Goal: Answer question/provide support: Share knowledge or assist other users

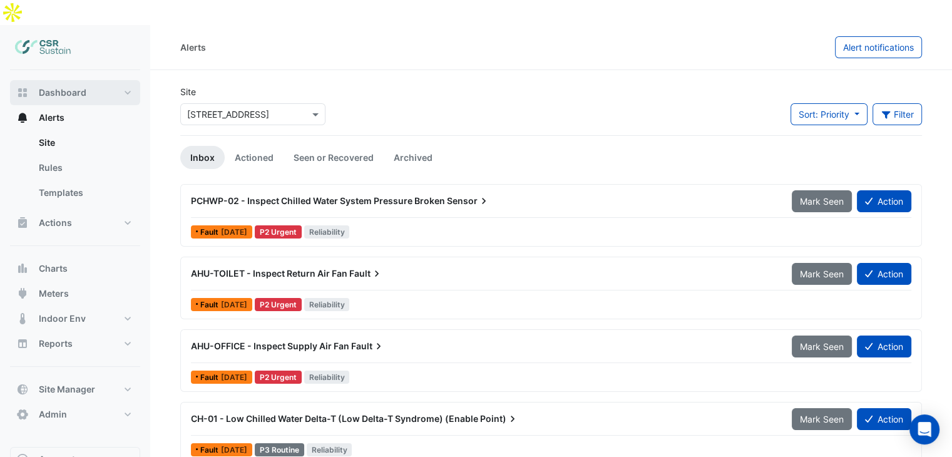
click at [61, 86] on span "Dashboard" at bounding box center [63, 92] width 48 height 13
select select "**"
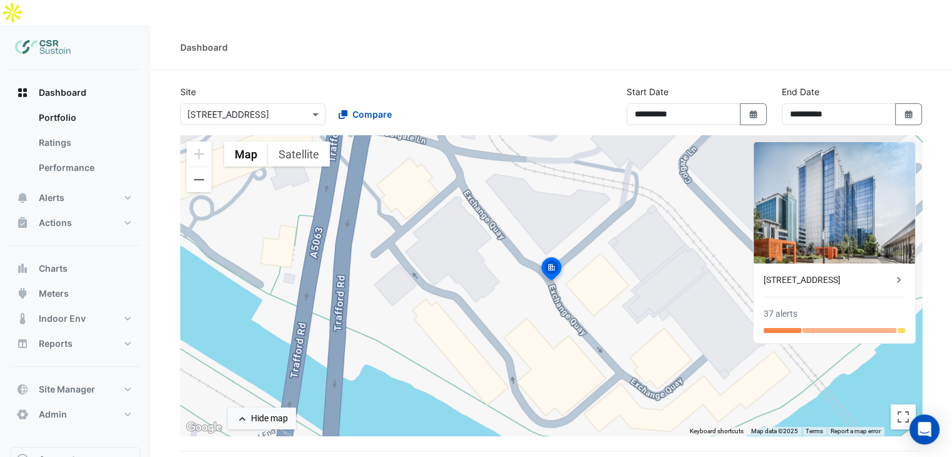
click at [237, 103] on div "× 8 Exchange Quay" at bounding box center [252, 114] width 145 height 22
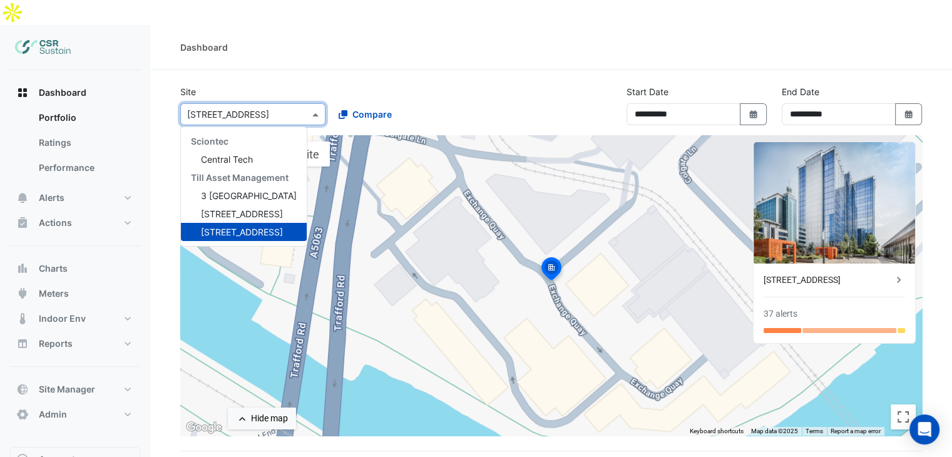
click at [253, 70] on section "**********" at bounding box center [551, 330] width 802 height 520
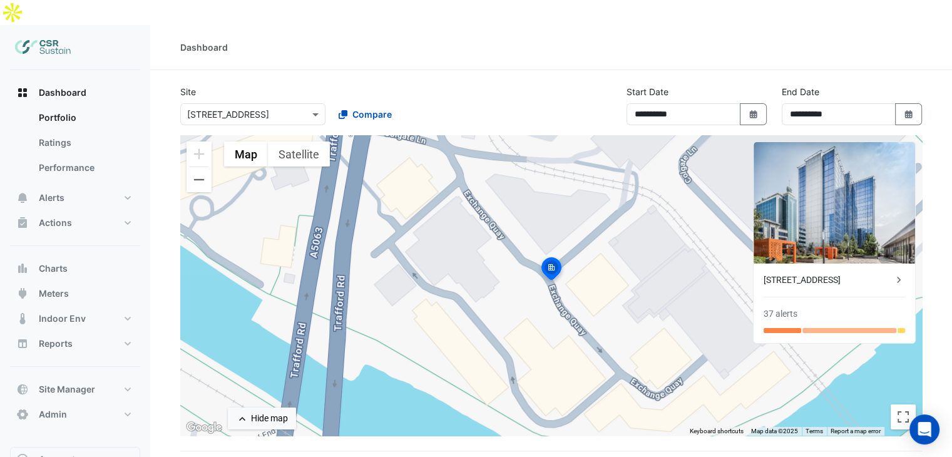
click at [285, 103] on div "× 8 Exchange Quay" at bounding box center [252, 114] width 145 height 22
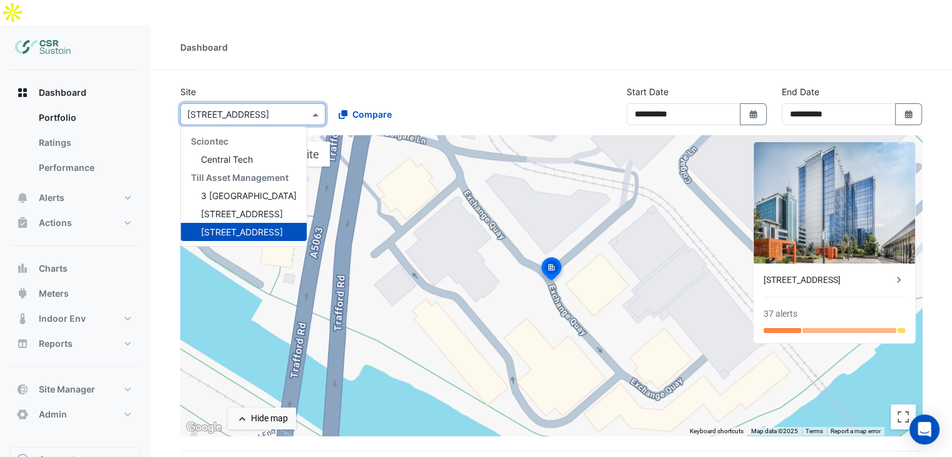
click at [447, 37] on div "Dashboard" at bounding box center [551, 47] width 802 height 45
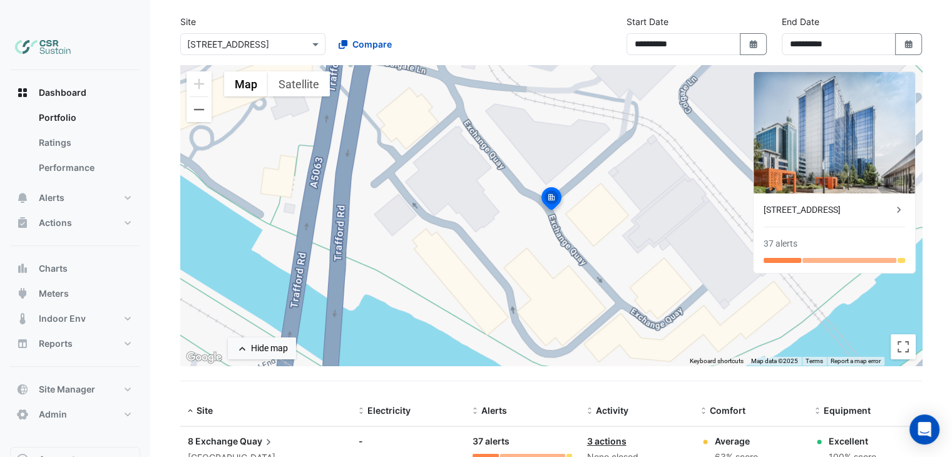
scroll to position [31, 0]
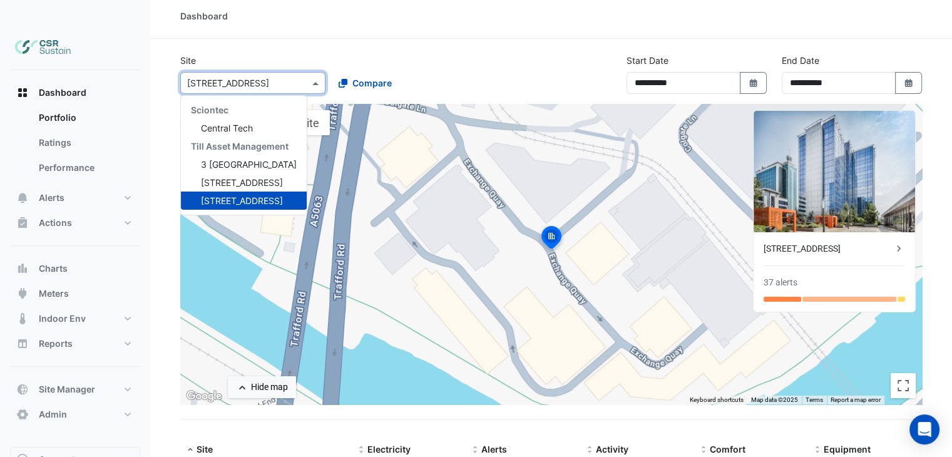
click at [298, 72] on div "× 8 Exchange Quay" at bounding box center [252, 83] width 145 height 22
click at [359, 76] on span "Compare" at bounding box center [371, 82] width 39 height 13
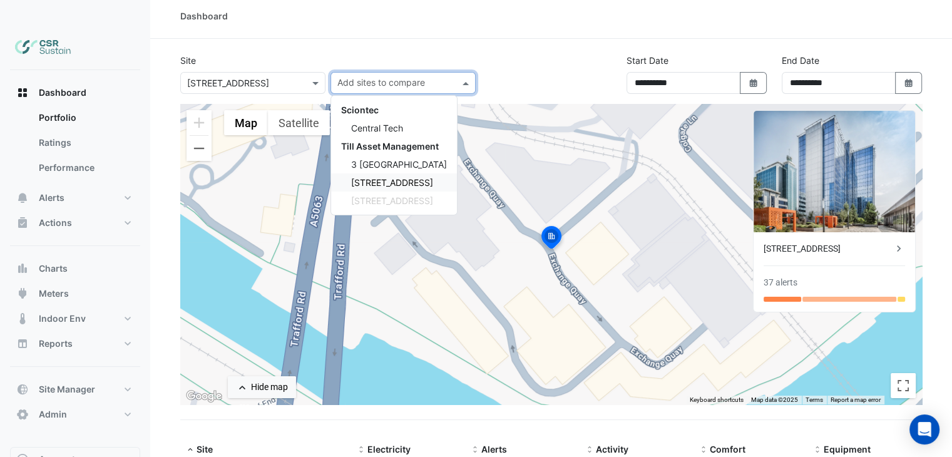
click at [353, 177] on span "5 Exchange Quay" at bounding box center [392, 182] width 82 height 11
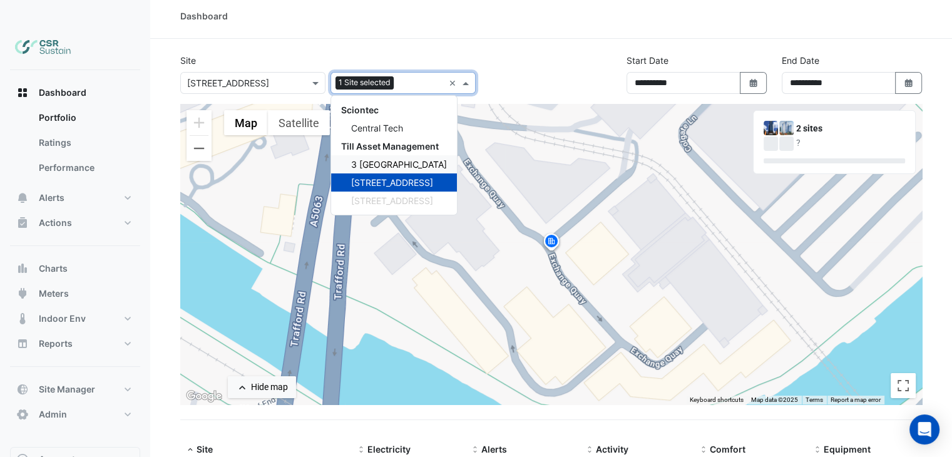
click at [367, 159] on span "3 St. Paul's Place" at bounding box center [399, 164] width 96 height 11
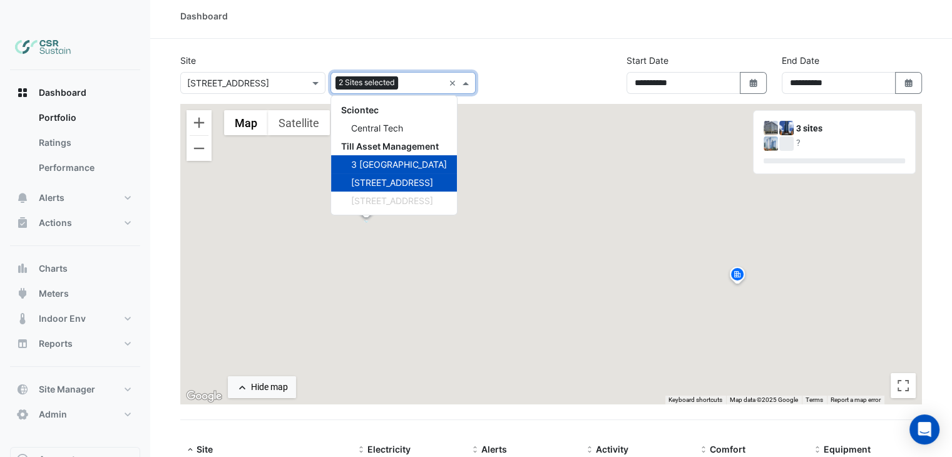
click at [511, 54] on div "**********" at bounding box center [551, 79] width 757 height 50
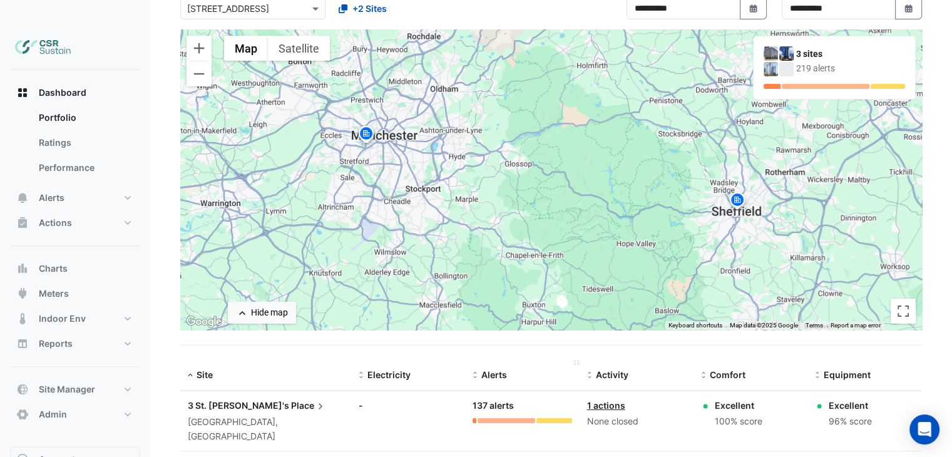
scroll to position [104, 0]
click at [280, 307] on div "Hide map" at bounding box center [269, 313] width 37 height 13
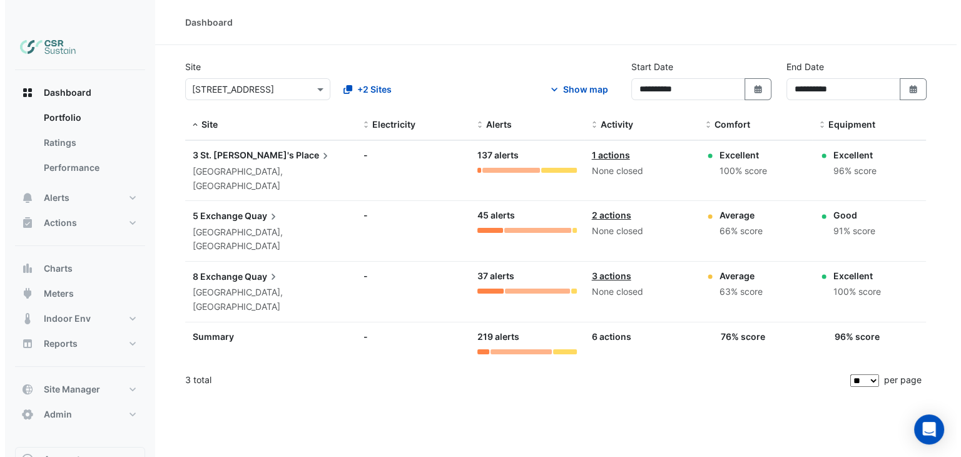
scroll to position [0, 0]
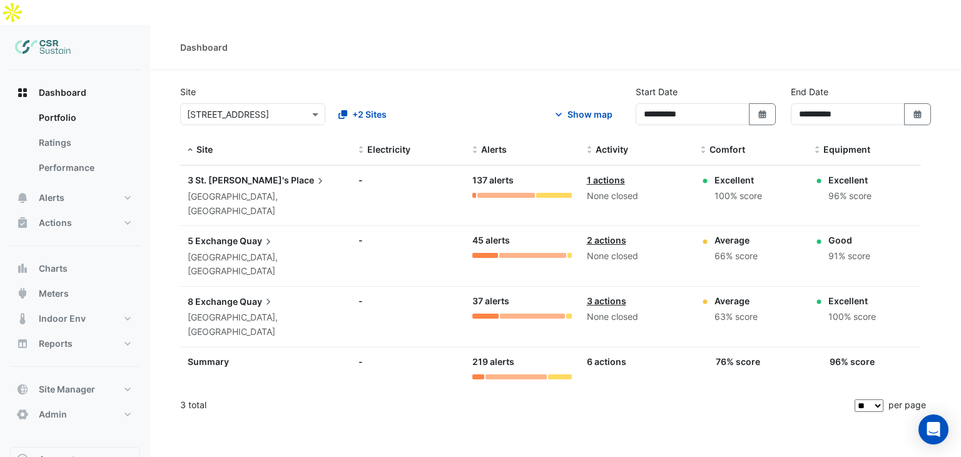
drag, startPoint x: 329, startPoint y: 400, endPoint x: 332, endPoint y: 381, distance: 19.0
click at [329, 400] on div "**********" at bounding box center [555, 253] width 811 height 457
click at [230, 296] on span "8 Exchange" at bounding box center [213, 301] width 50 height 11
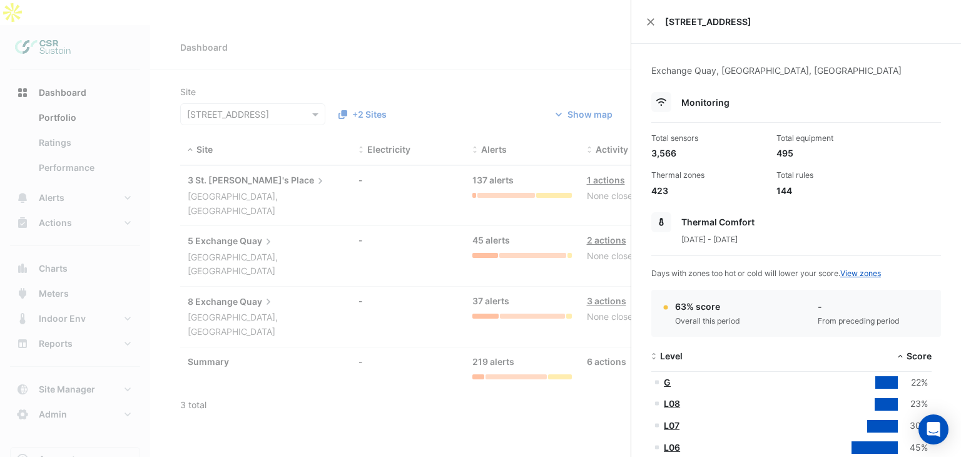
scroll to position [63, 0]
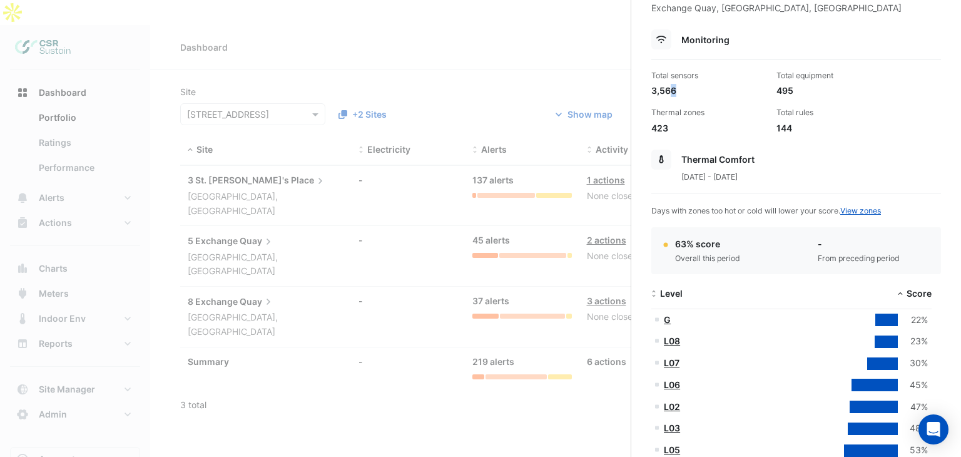
drag, startPoint x: 680, startPoint y: 89, endPoint x: 667, endPoint y: 88, distance: 13.2
click at [667, 88] on div "3,566" at bounding box center [708, 90] width 115 height 13
click at [662, 88] on div "3,566" at bounding box center [708, 90] width 115 height 13
drag, startPoint x: 792, startPoint y: 89, endPoint x: 767, endPoint y: 73, distance: 29.0
click at [772, 73] on div "Total equipment 495" at bounding box center [834, 83] width 125 height 27
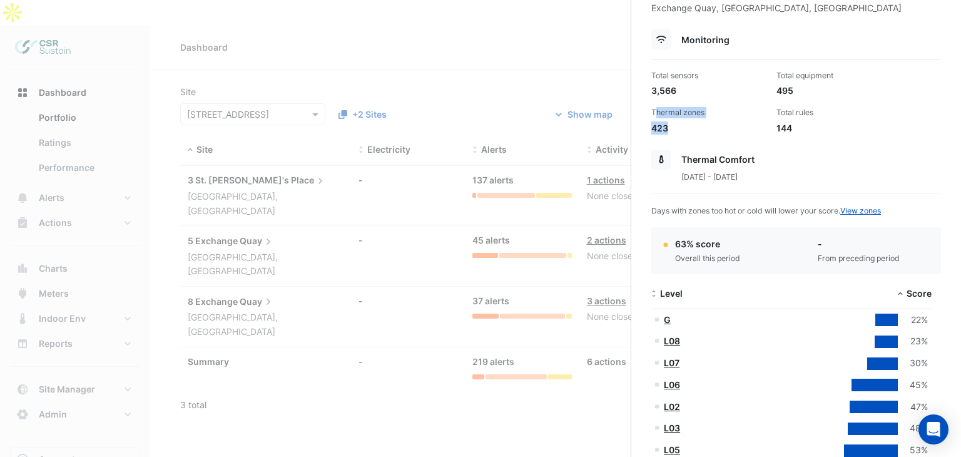
drag, startPoint x: 673, startPoint y: 123, endPoint x: 653, endPoint y: 115, distance: 21.3
click at [653, 115] on div "Thermal zones 423" at bounding box center [708, 120] width 125 height 27
drag, startPoint x: 788, startPoint y: 121, endPoint x: 777, endPoint y: 112, distance: 14.8
click at [777, 112] on div "Total rules 144" at bounding box center [834, 120] width 125 height 27
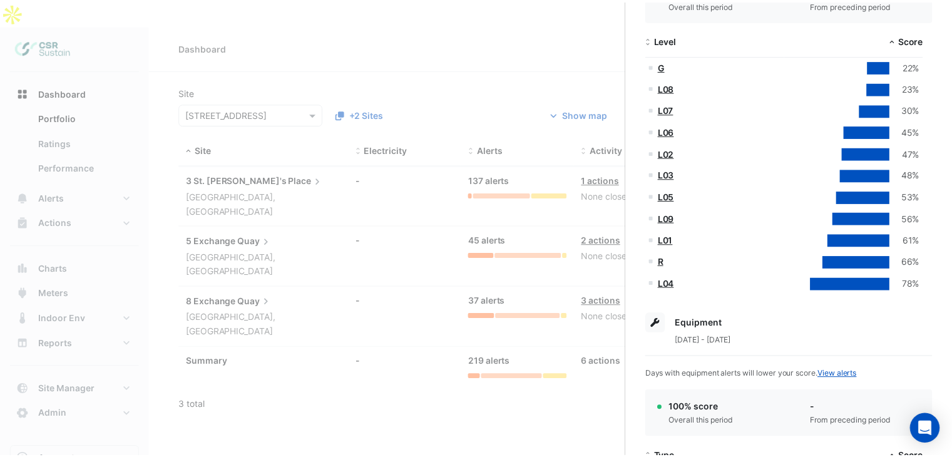
scroll to position [295, 0]
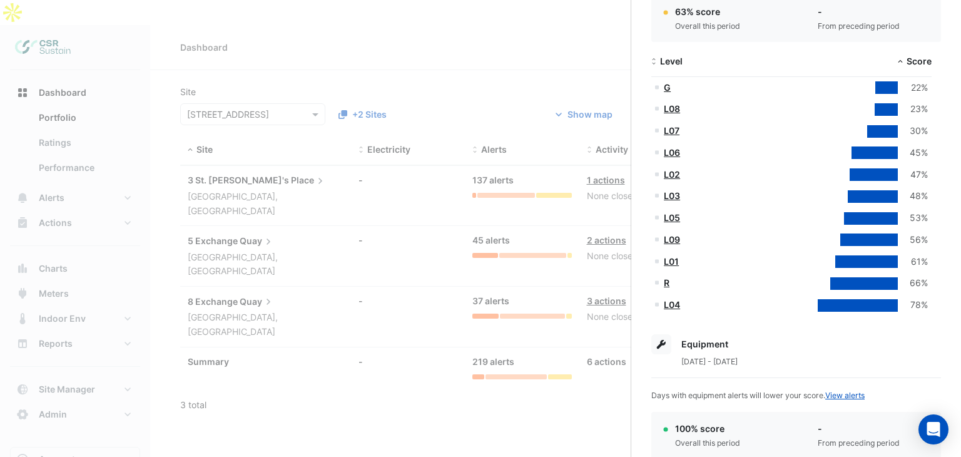
click at [668, 87] on link "G" at bounding box center [667, 87] width 7 height 11
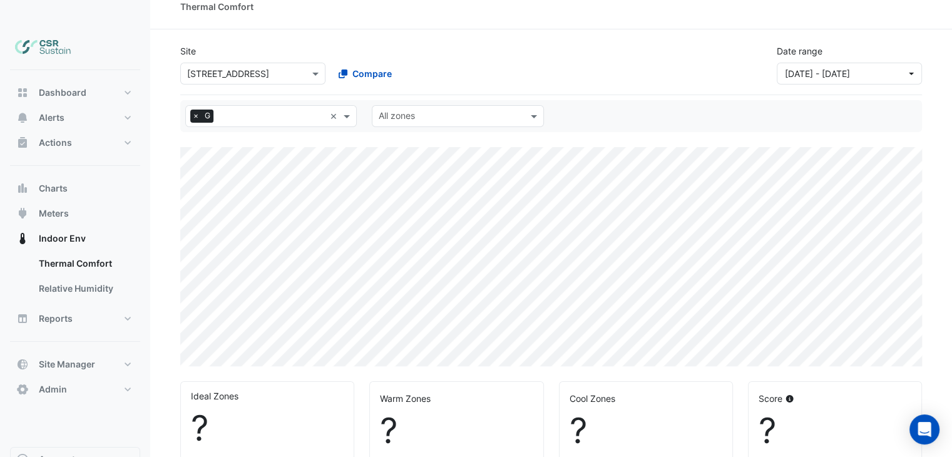
select select "**"
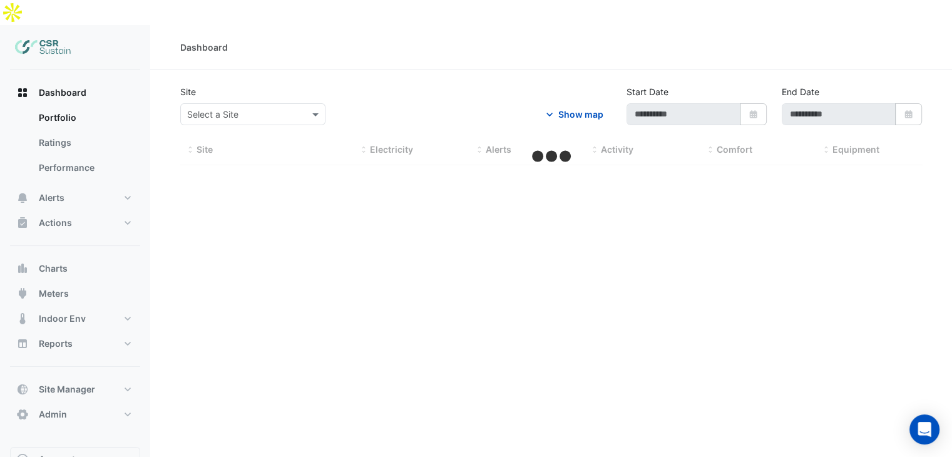
type input "**********"
select select "**"
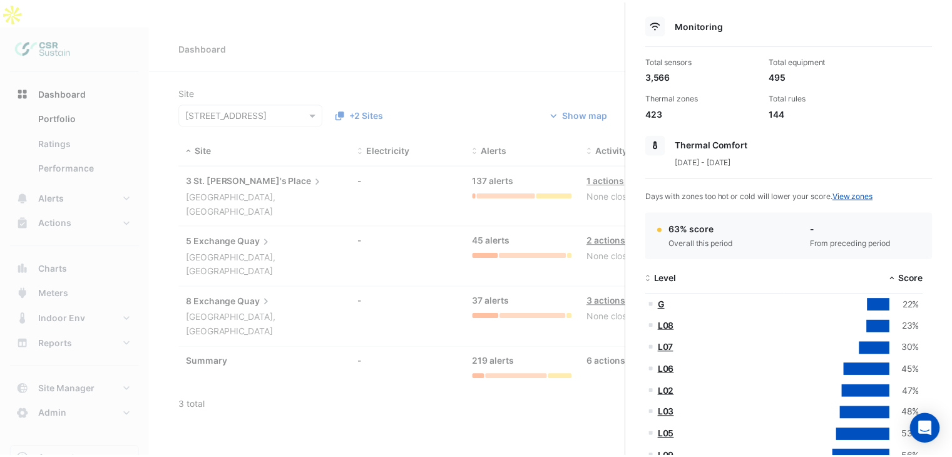
scroll to position [73, 0]
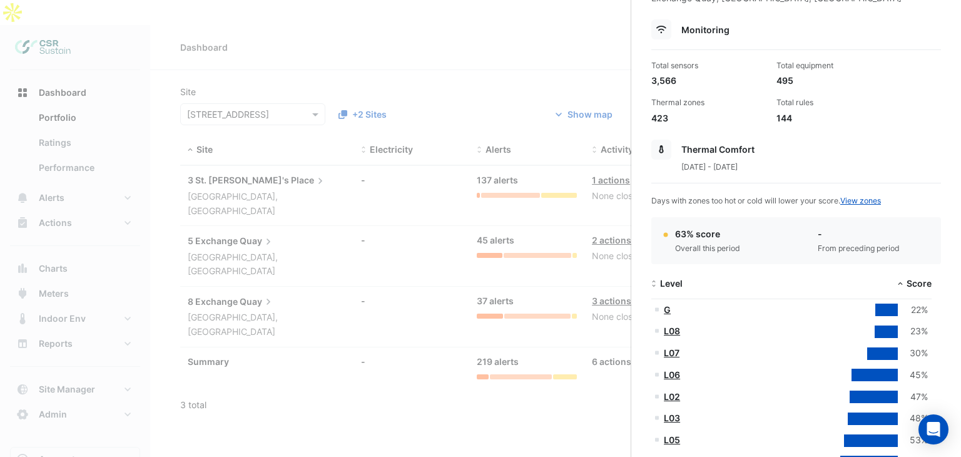
click at [534, 18] on ngb-offcanvas-backdrop at bounding box center [480, 228] width 961 height 457
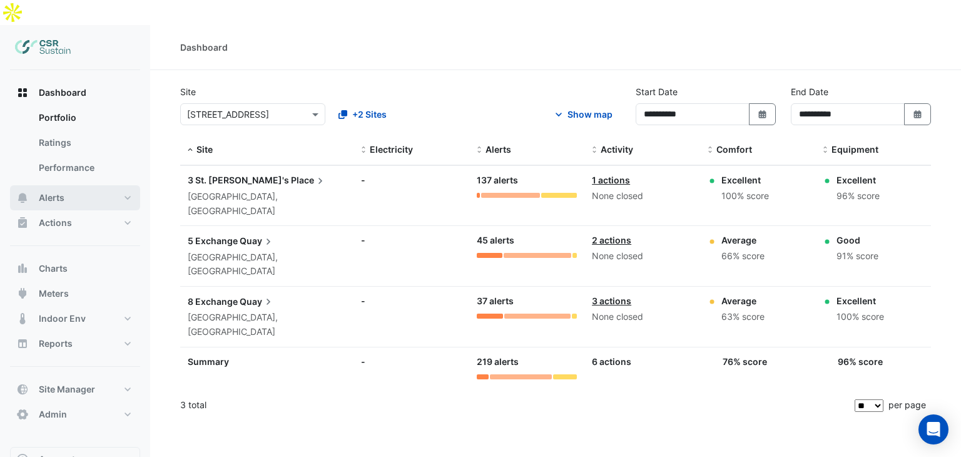
click at [63, 191] on span "Alerts" at bounding box center [52, 197] width 26 height 13
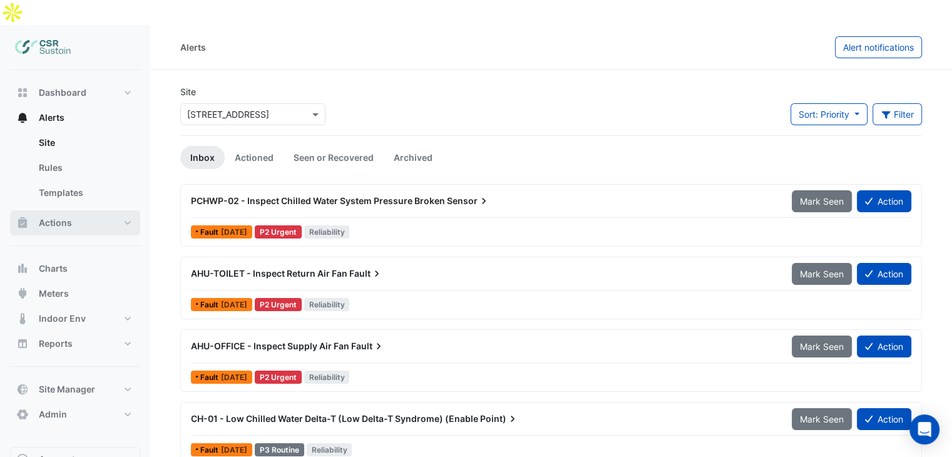
drag, startPoint x: 52, startPoint y: 203, endPoint x: 135, endPoint y: 208, distance: 82.7
click at [53, 217] on span "Actions" at bounding box center [55, 223] width 33 height 13
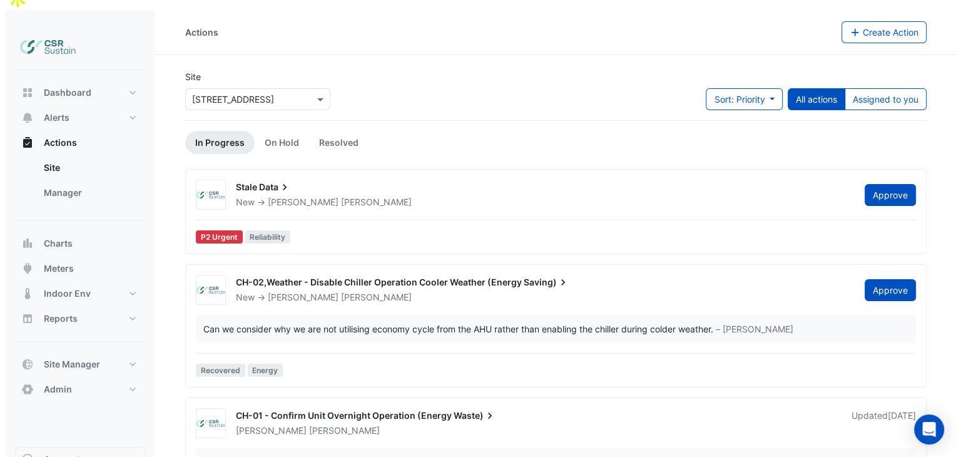
scroll to position [63, 0]
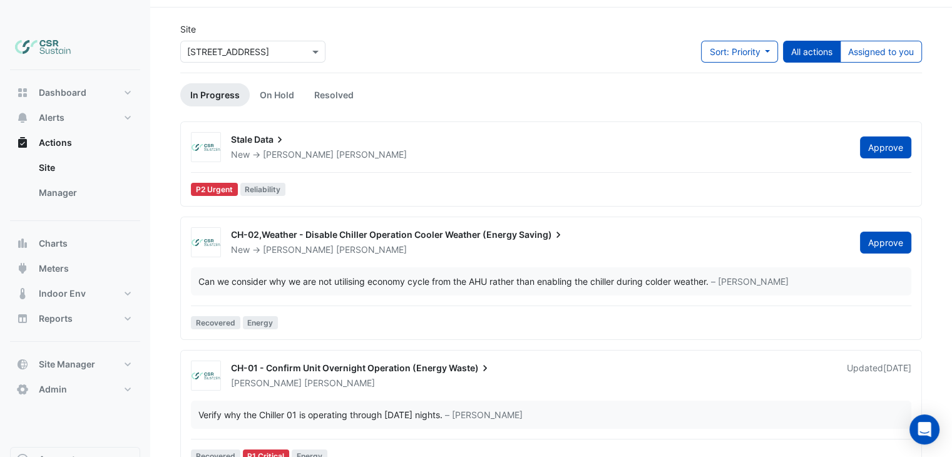
click at [310, 362] on span "CH-01 - Confirm Unit Overnight Operation (Energy" at bounding box center [339, 367] width 216 height 11
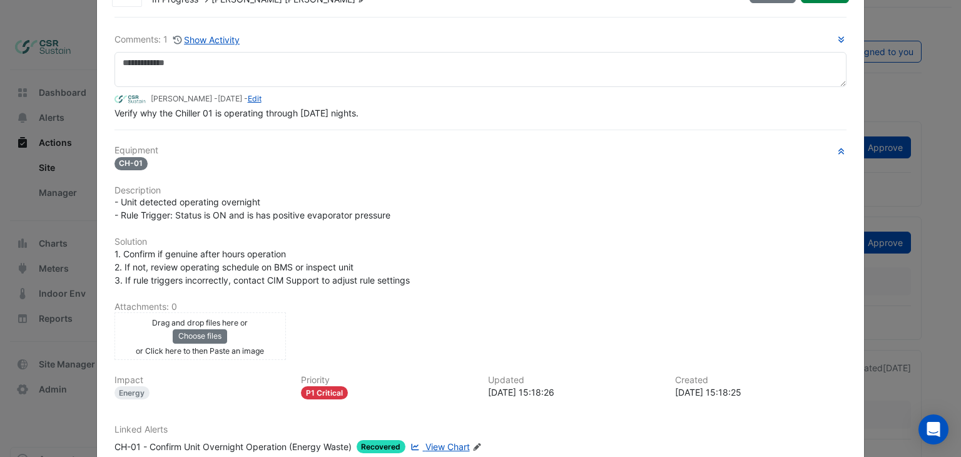
scroll to position [63, 0]
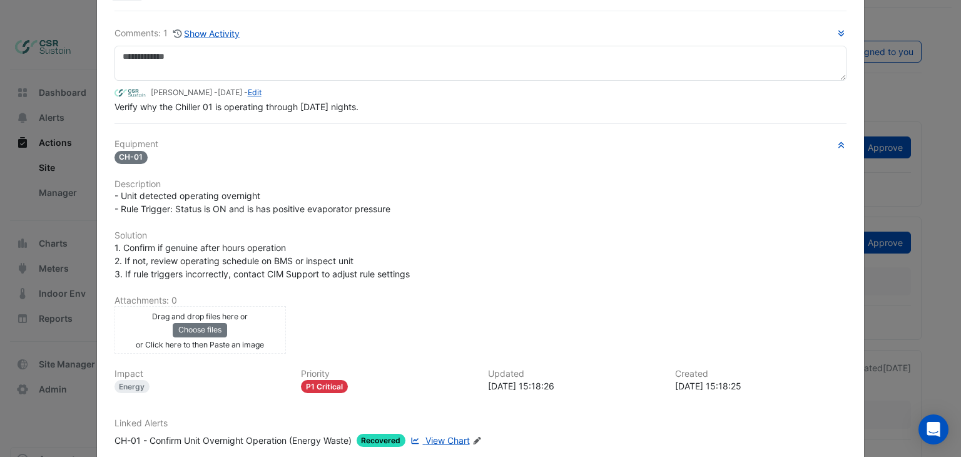
click at [435, 436] on span "View Chart" at bounding box center [448, 440] width 44 height 11
click at [55, 124] on ngb-modal-window "CH-01 - Confirm Unit Overnight Operation (Energy Waste) In Progress -> Luke Cle…" at bounding box center [480, 228] width 961 height 457
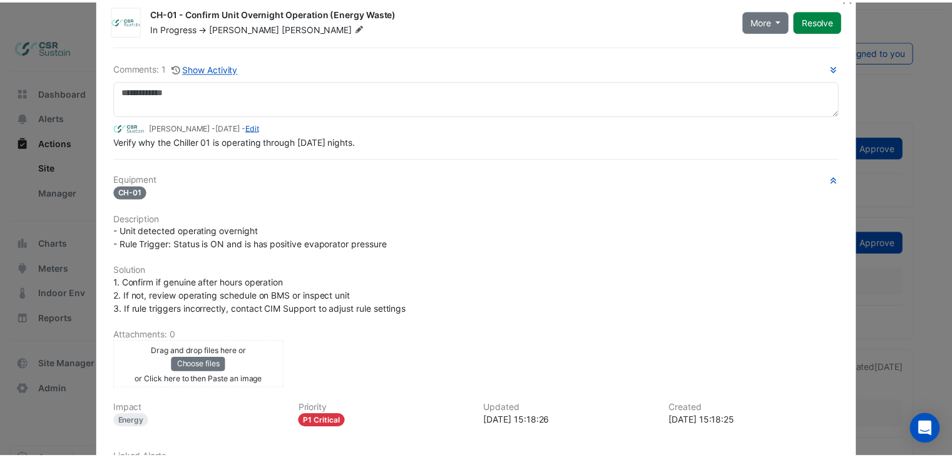
scroll to position [0, 0]
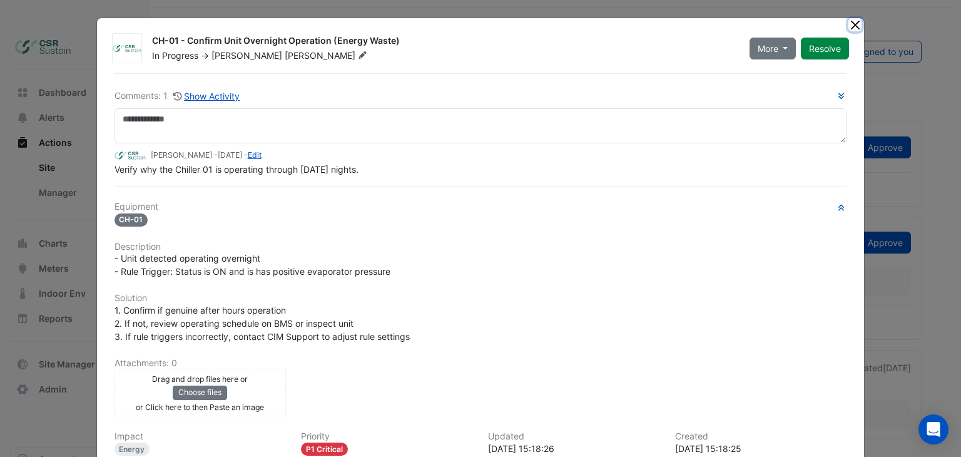
click at [853, 24] on button "Close" at bounding box center [855, 24] width 13 height 13
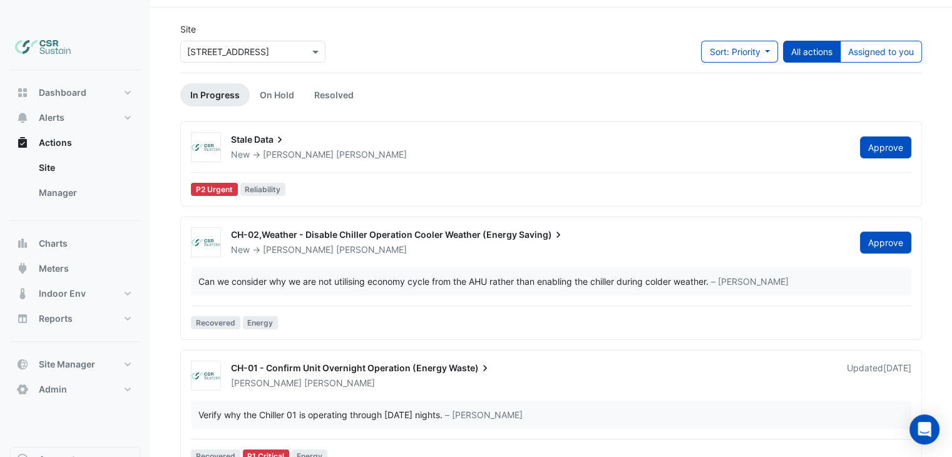
click at [380, 229] on span "CH-02,Weather - Disable Chiller Operation Cooler Weather (Energy" at bounding box center [374, 234] width 286 height 11
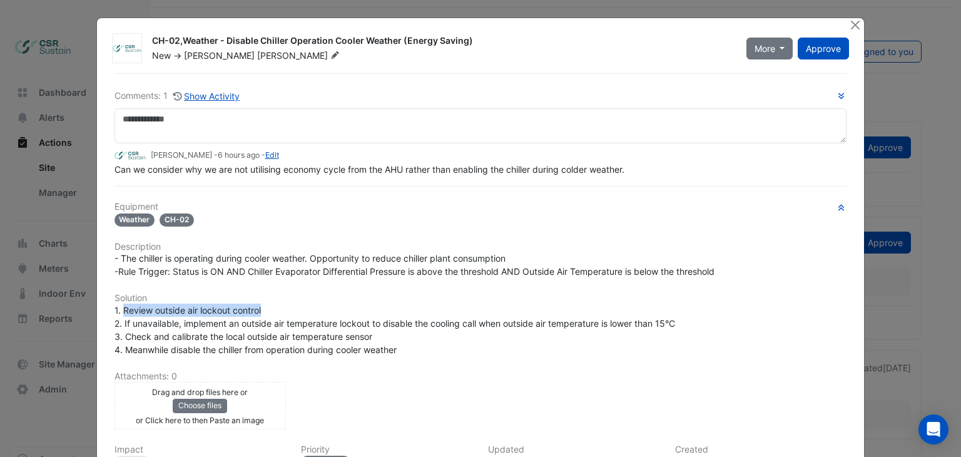
drag, startPoint x: 223, startPoint y: 308, endPoint x: 277, endPoint y: 400, distance: 106.6
click at [117, 307] on div "1. Review outside air lockout control 2. If unavailable, implement an outside a…" at bounding box center [481, 329] width 733 height 53
drag, startPoint x: 666, startPoint y: 320, endPoint x: 656, endPoint y: 330, distance: 13.7
click at [656, 321] on span "1. Review outside air lockout control 2. If unavailable, implement an outside a…" at bounding box center [395, 330] width 561 height 50
click at [656, 330] on div "1. Review outside air lockout control 2. If unavailable, implement an outside a…" at bounding box center [481, 329] width 733 height 53
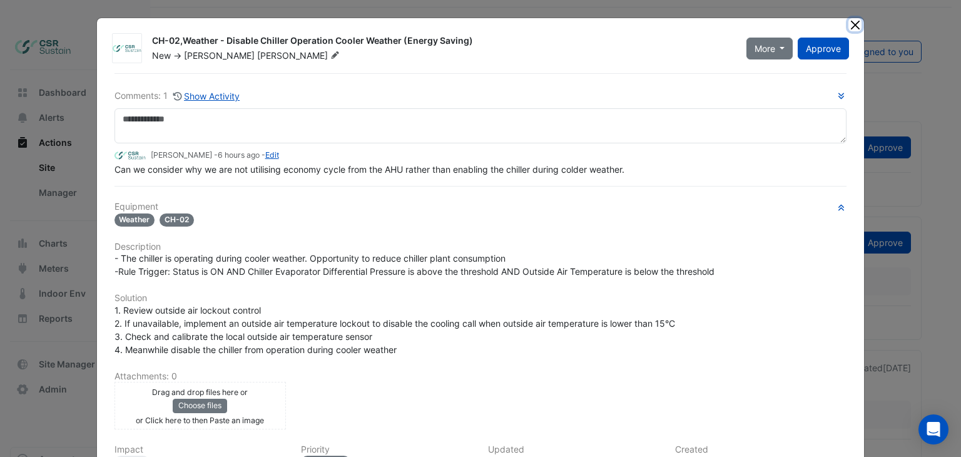
click at [850, 24] on button "Close" at bounding box center [855, 24] width 13 height 13
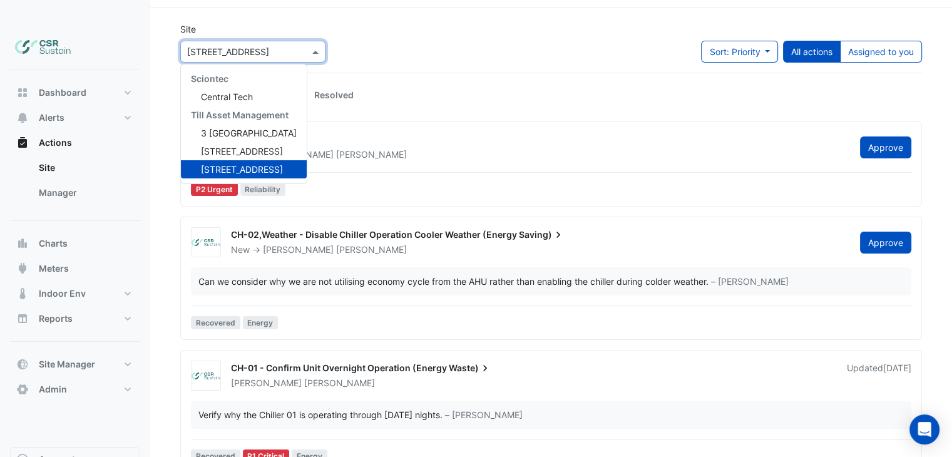
click at [215, 46] on input "text" at bounding box center [240, 52] width 106 height 13
click at [220, 146] on span "5 Exchange Quay" at bounding box center [242, 151] width 82 height 11
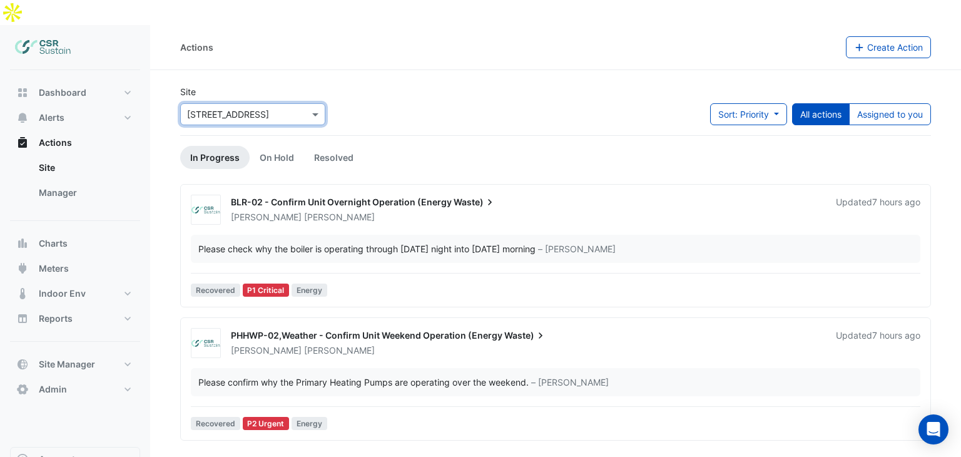
click at [357, 196] on span "BLR-02 - Confirm Unit Overnight Operation (Energy" at bounding box center [341, 201] width 221 height 11
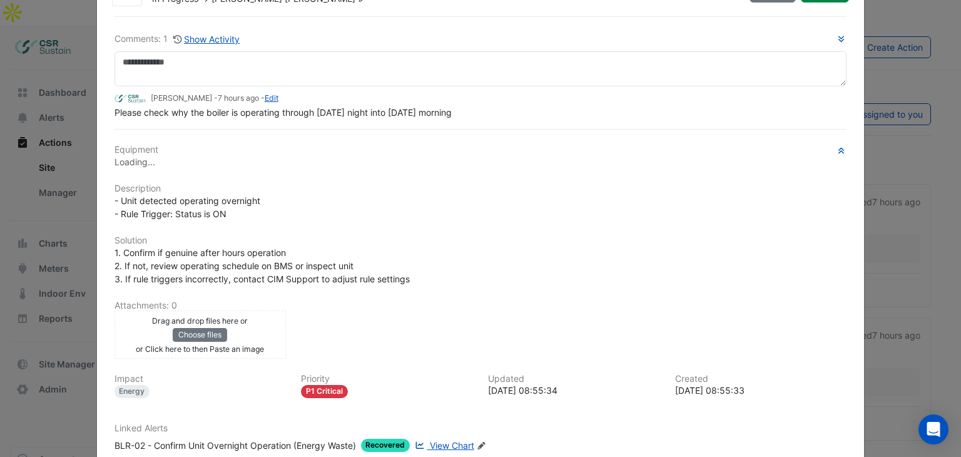
scroll to position [125, 0]
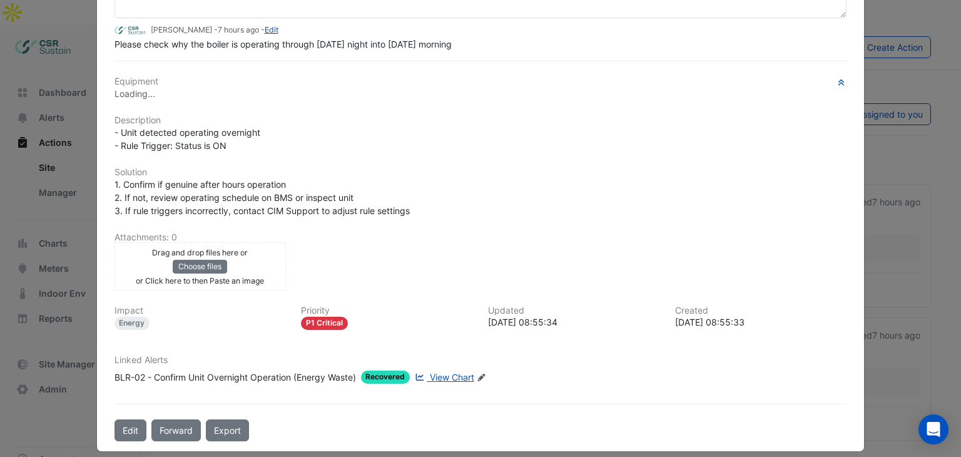
click at [447, 374] on span "View Chart" at bounding box center [452, 377] width 44 height 11
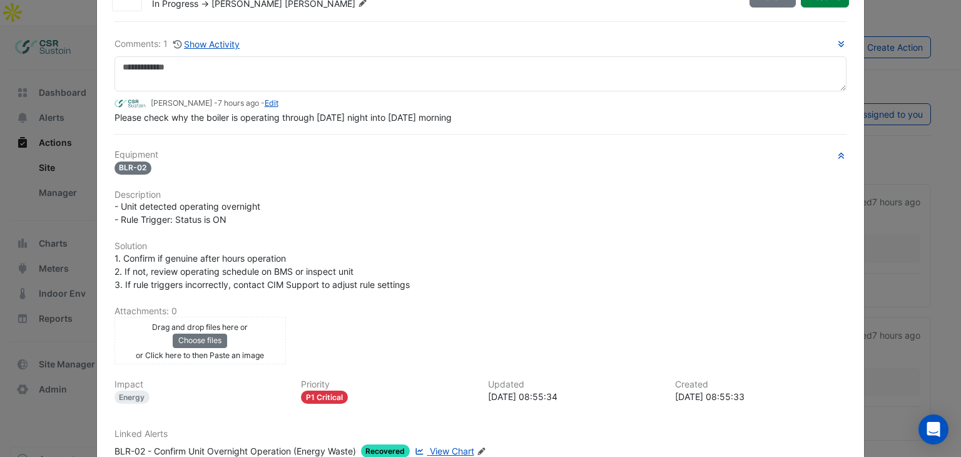
scroll to position [0, 0]
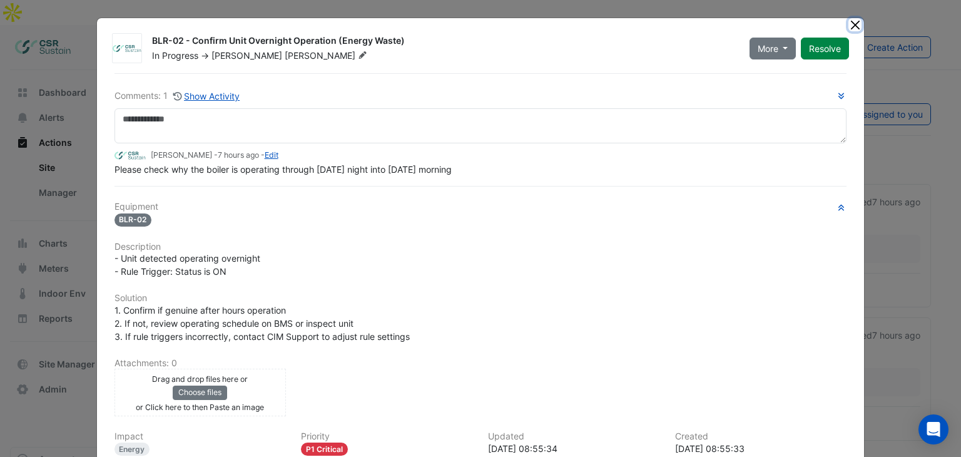
click at [854, 18] on button "Close" at bounding box center [855, 24] width 13 height 13
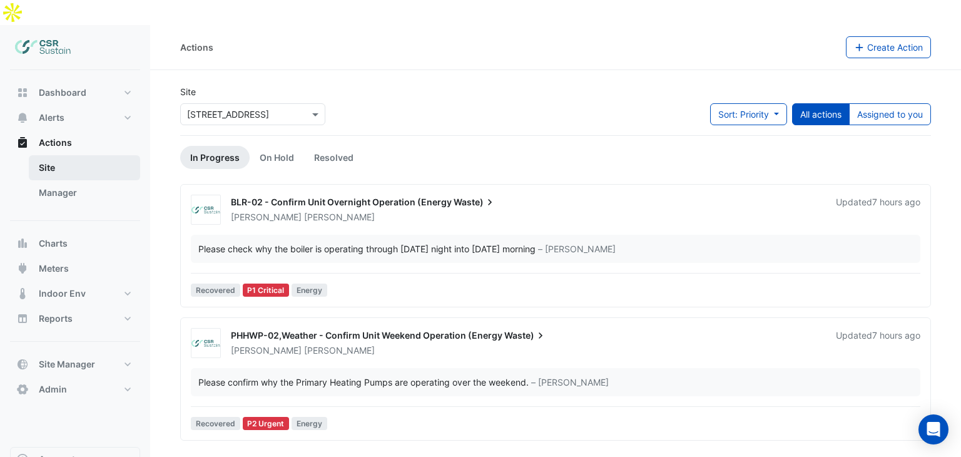
click at [57, 155] on link "Site" at bounding box center [84, 167] width 111 height 25
click at [64, 180] on link "Manager" at bounding box center [84, 192] width 111 height 25
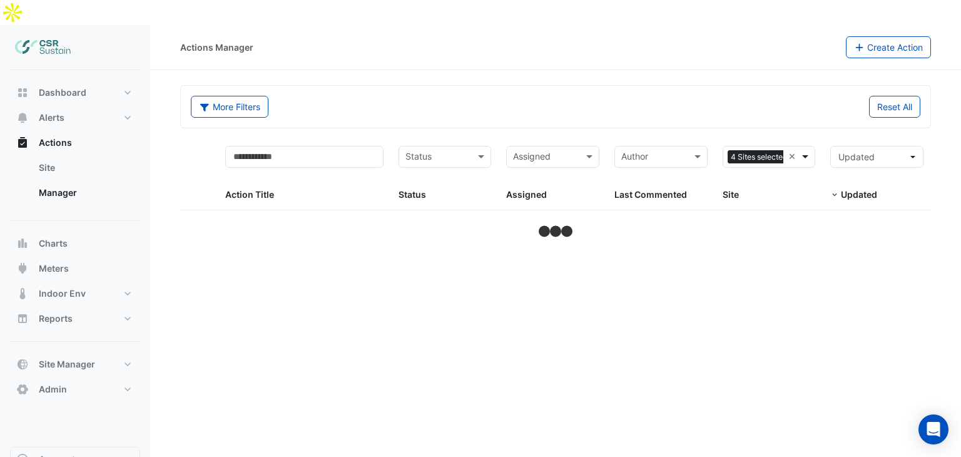
select select "**"
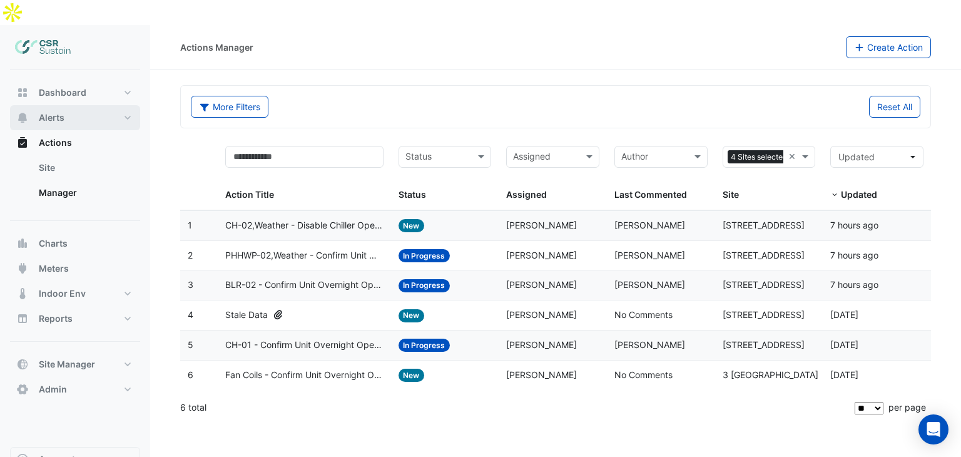
click at [66, 105] on button "Alerts" at bounding box center [75, 117] width 130 height 25
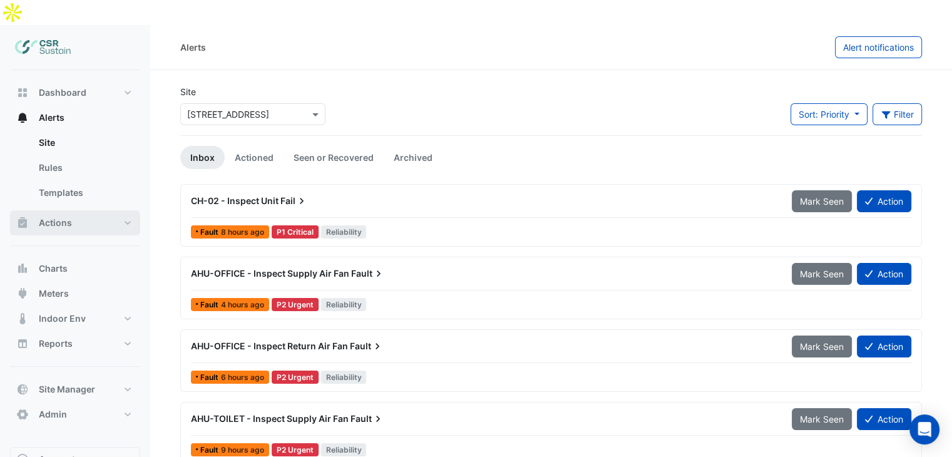
drag, startPoint x: 56, startPoint y: 196, endPoint x: 92, endPoint y: 196, distance: 36.3
click at [56, 217] on span "Actions" at bounding box center [55, 223] width 33 height 13
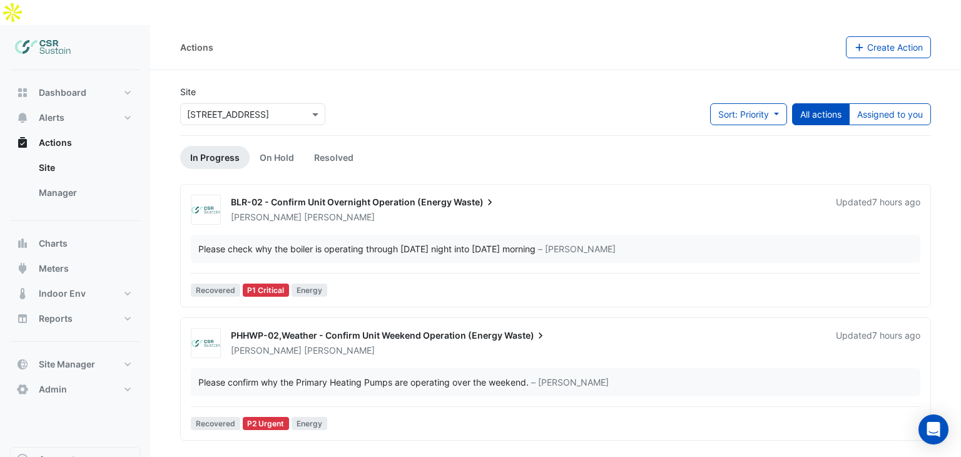
click at [358, 196] on div "BLR-02 - Confirm Unit Overnight Operation (Energy Waste)" at bounding box center [526, 203] width 590 height 15
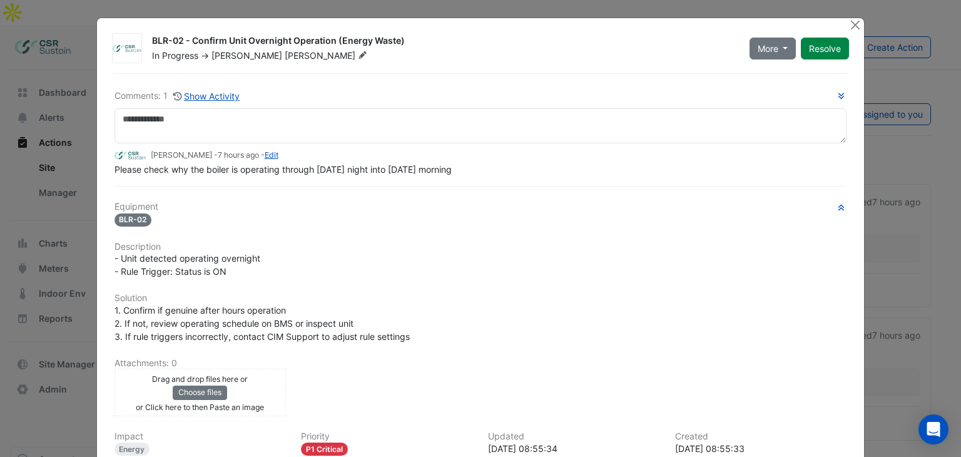
click at [849, 24] on button "Close" at bounding box center [855, 24] width 13 height 13
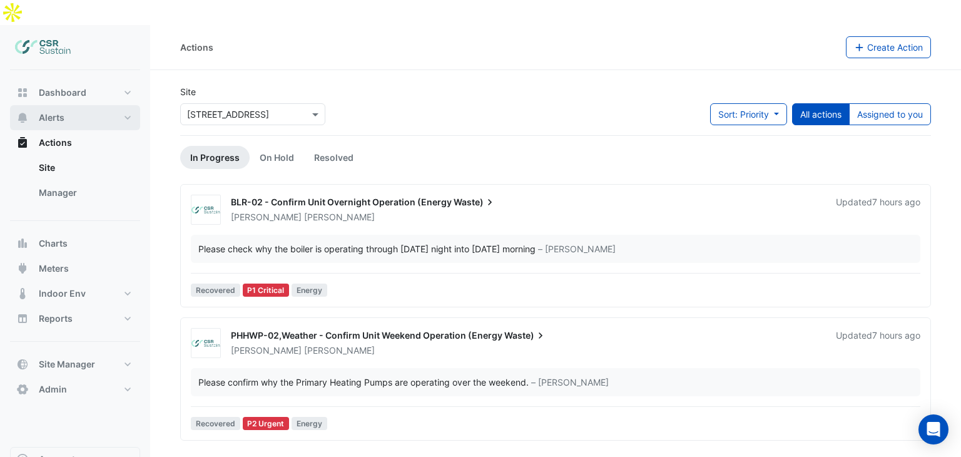
click at [76, 105] on button "Alerts" at bounding box center [75, 117] width 130 height 25
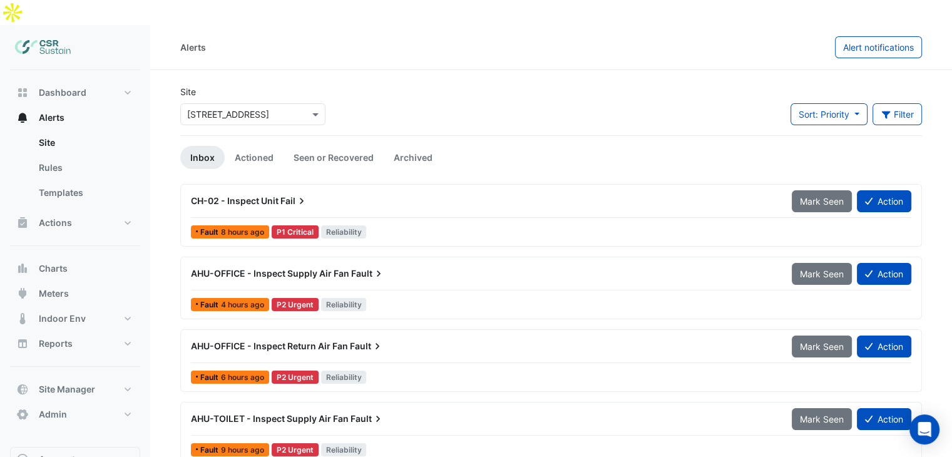
click at [300, 195] on icon at bounding box center [301, 201] width 13 height 13
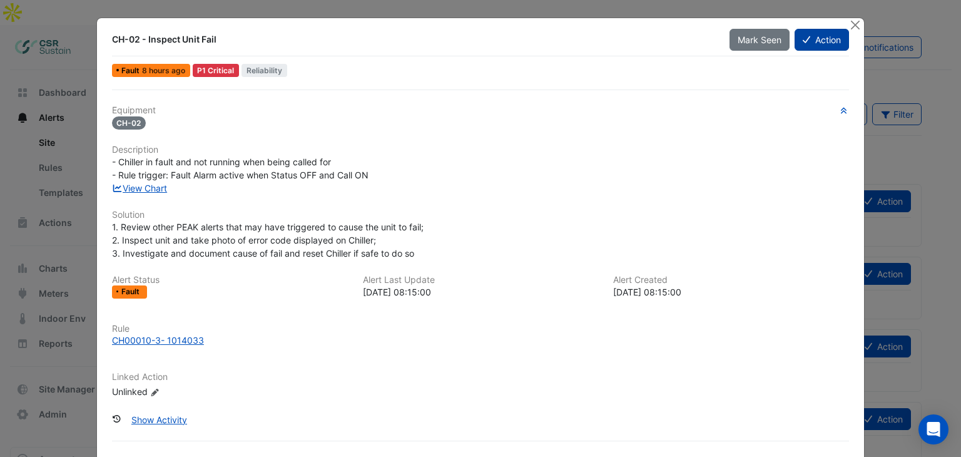
click at [812, 40] on button "Action" at bounding box center [822, 40] width 54 height 22
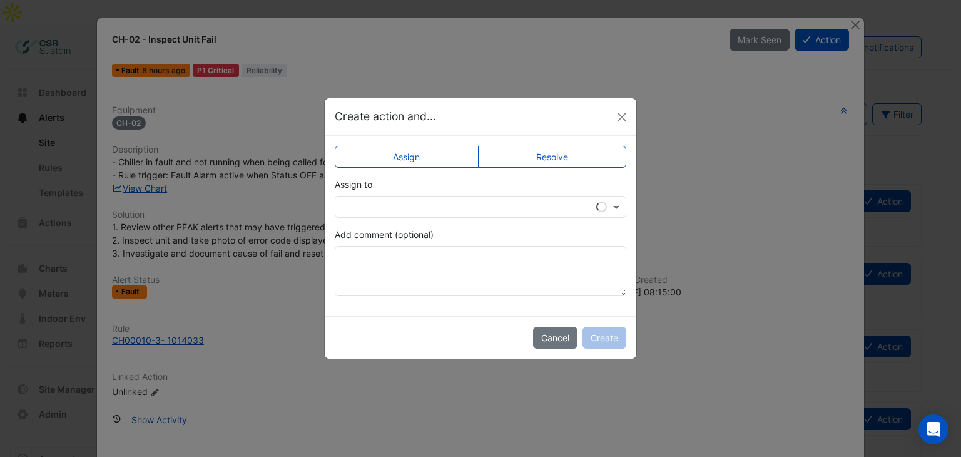
click at [397, 209] on input "text" at bounding box center [468, 207] width 253 height 13
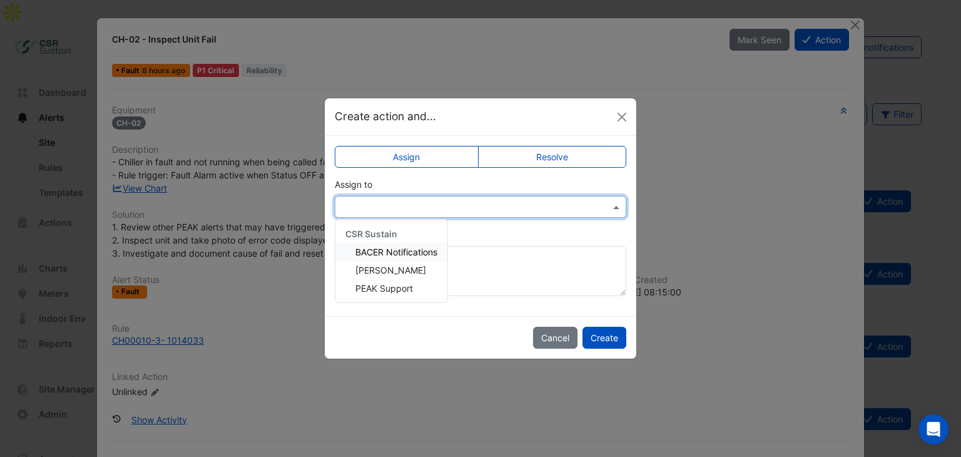
click at [489, 237] on div "Add comment (optional)" at bounding box center [481, 262] width 292 height 68
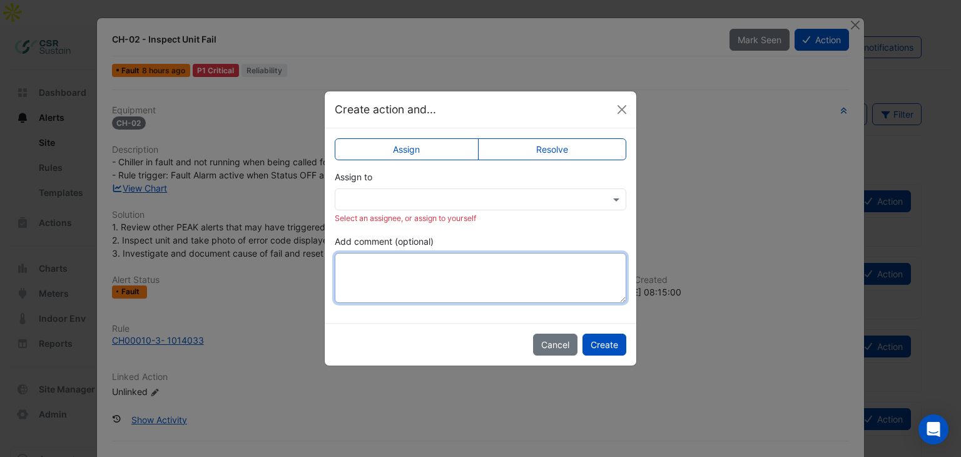
drag, startPoint x: 446, startPoint y: 276, endPoint x: 439, endPoint y: 275, distance: 6.4
click at [445, 276] on textarea "Add comment (optional)" at bounding box center [481, 278] width 292 height 50
type textarea "*"
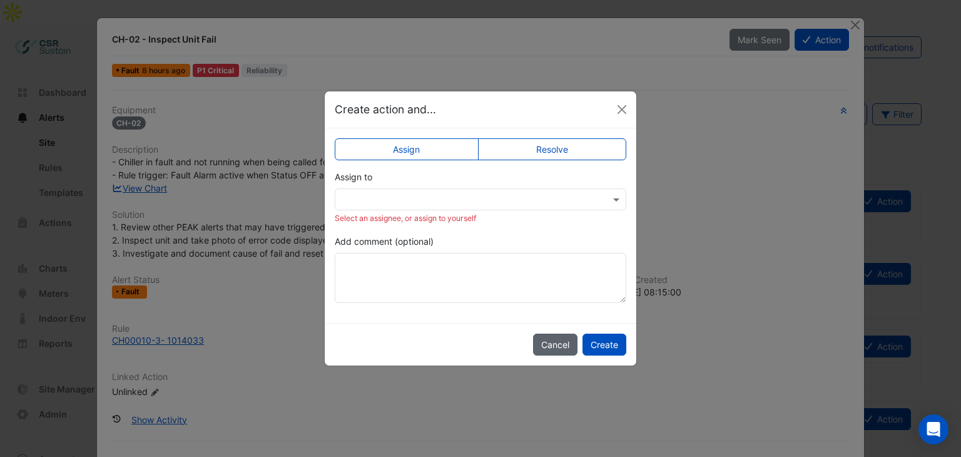
click at [553, 344] on button "Cancel" at bounding box center [555, 345] width 44 height 22
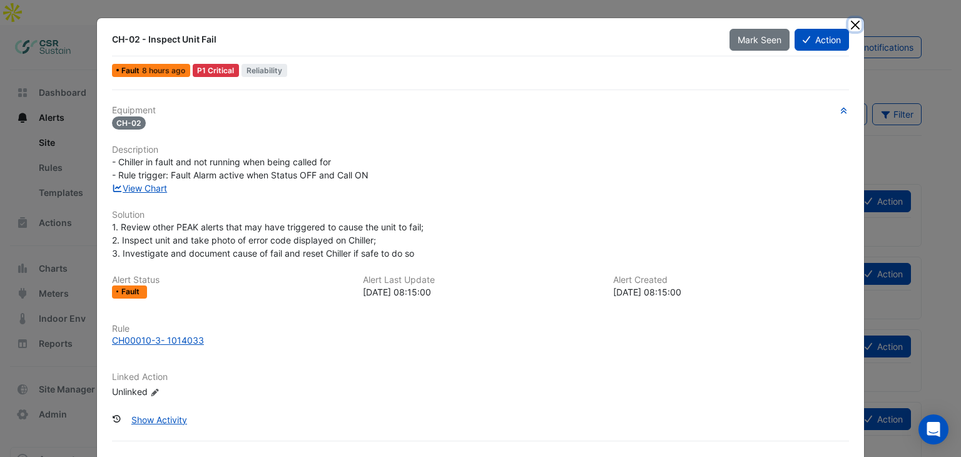
drag, startPoint x: 850, startPoint y: 27, endPoint x: 651, endPoint y: 40, distance: 199.4
click at [850, 27] on button "Close" at bounding box center [855, 24] width 13 height 13
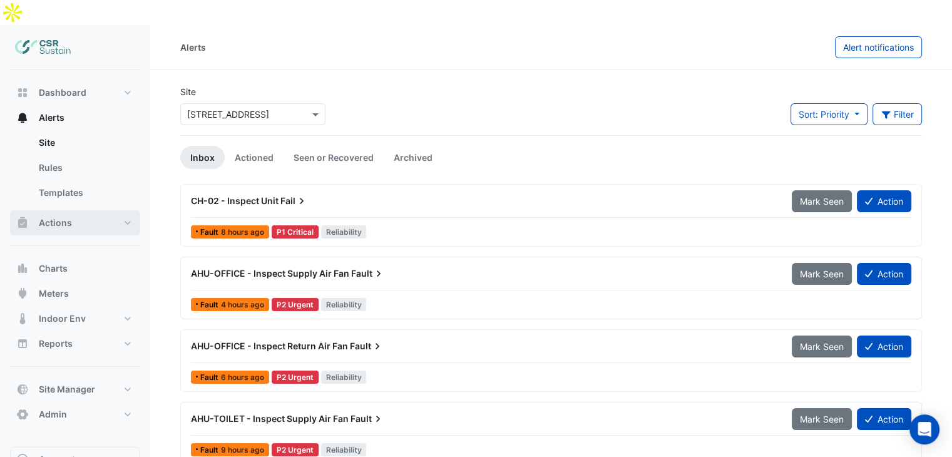
click at [70, 217] on span "Actions" at bounding box center [55, 223] width 33 height 13
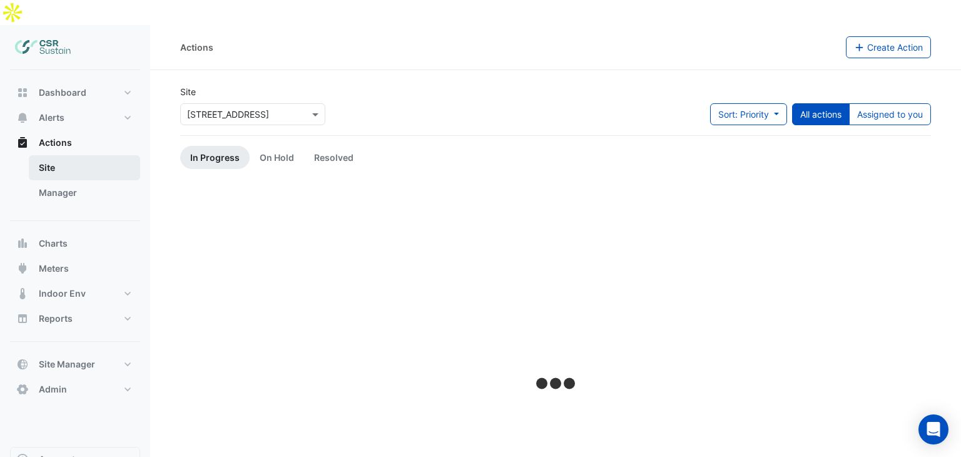
click at [65, 155] on link "Site" at bounding box center [84, 167] width 111 height 25
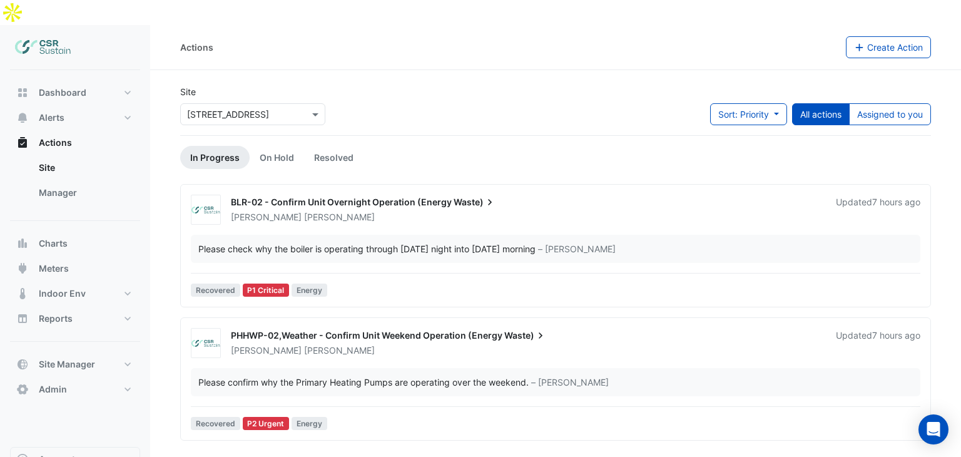
drag, startPoint x: 876, startPoint y: 93, endPoint x: 881, endPoint y: 128, distance: 34.8
click at [877, 103] on button "Assigned to you" at bounding box center [890, 114] width 82 height 22
click at [818, 103] on button "All actions" at bounding box center [821, 114] width 58 height 22
click at [83, 180] on link "Manager" at bounding box center [84, 192] width 111 height 25
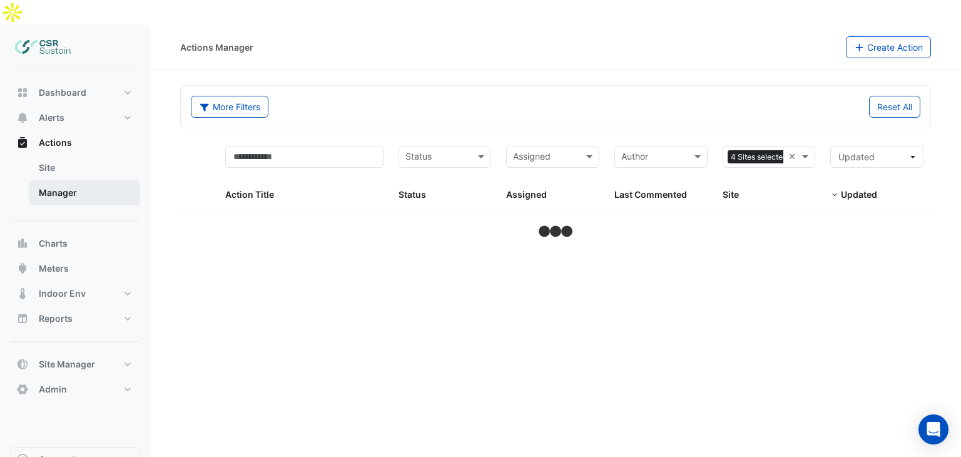
select select "**"
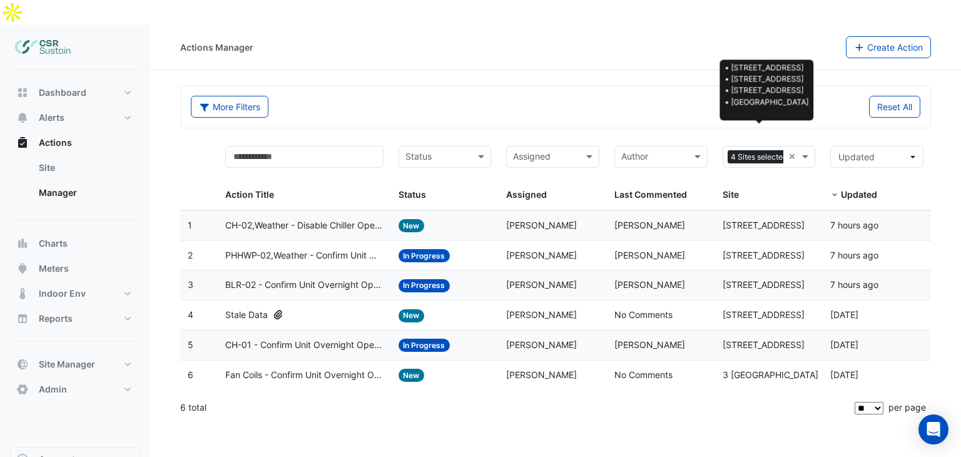
click at [763, 150] on span "4 Sites selected" at bounding box center [759, 157] width 63 height 14
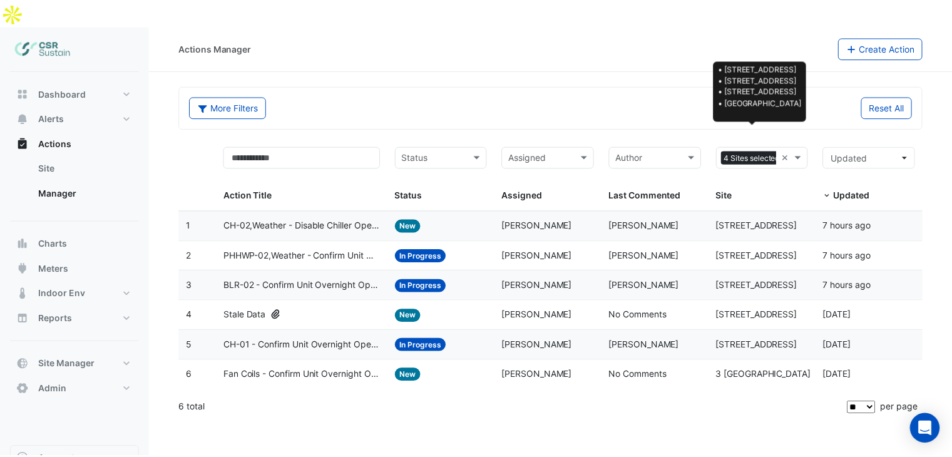
scroll to position [0, 13]
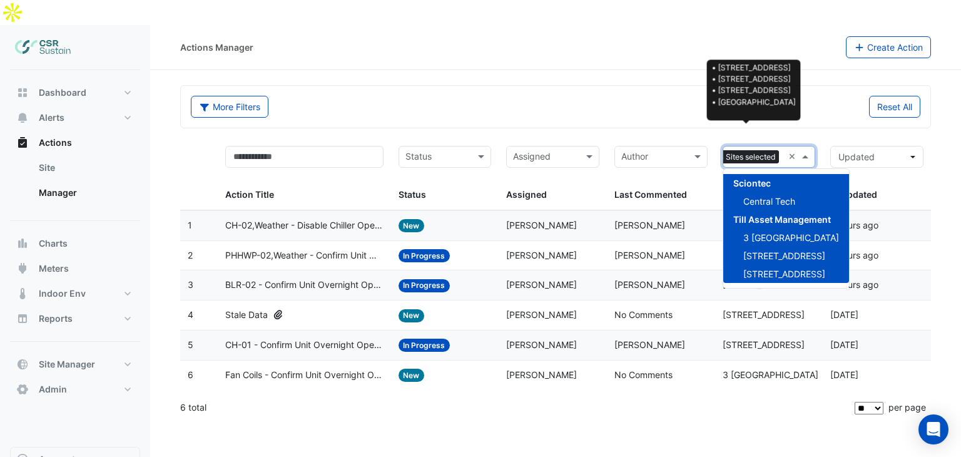
click at [763, 150] on span "4 Sites selected" at bounding box center [747, 157] width 63 height 14
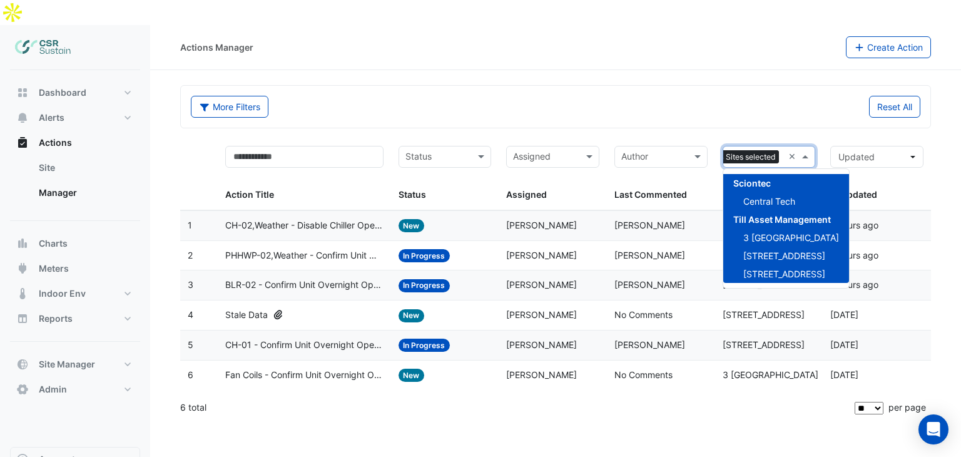
click at [646, 151] on input "text" at bounding box center [653, 158] width 65 height 14
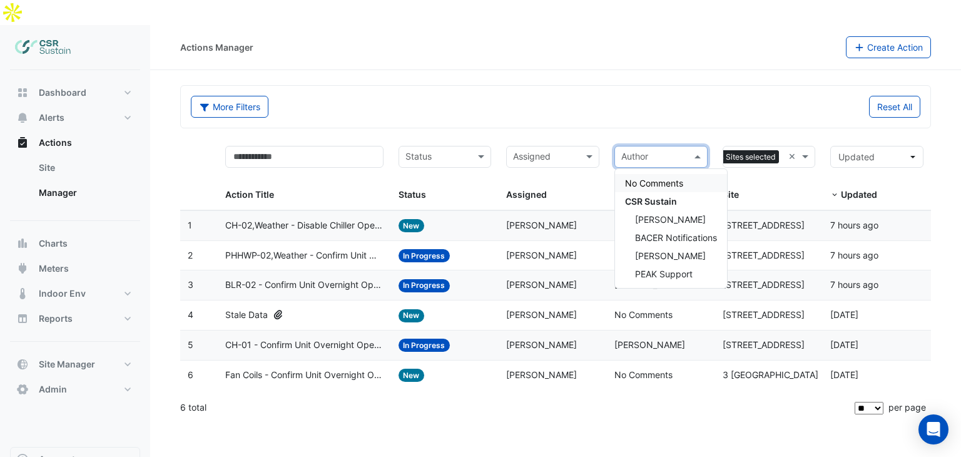
click at [646, 151] on input "text" at bounding box center [653, 158] width 65 height 14
click at [572, 151] on input "text" at bounding box center [545, 158] width 65 height 14
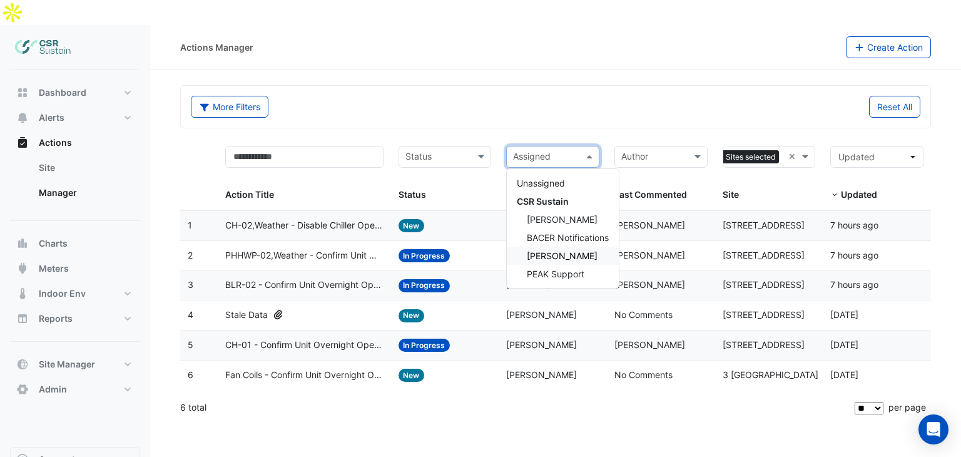
click at [549, 250] on span "Luke Cleary" at bounding box center [562, 255] width 71 height 11
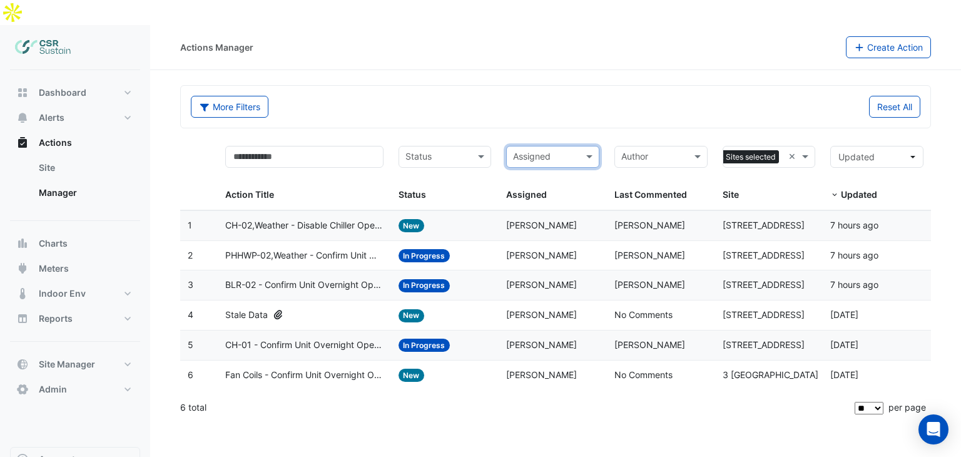
click at [455, 151] on input "text" at bounding box center [437, 158] width 65 height 14
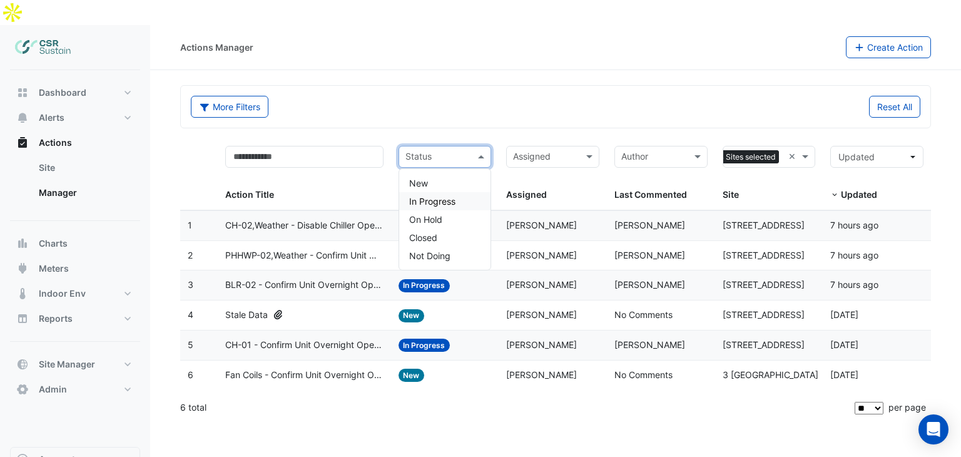
click at [446, 96] on div "More Filters" at bounding box center [369, 107] width 372 height 22
click at [457, 147] on div "Status" at bounding box center [434, 157] width 71 height 20
click at [457, 151] on input "text" at bounding box center [437, 158] width 65 height 14
click at [463, 96] on div "More Filters" at bounding box center [369, 107] width 372 height 22
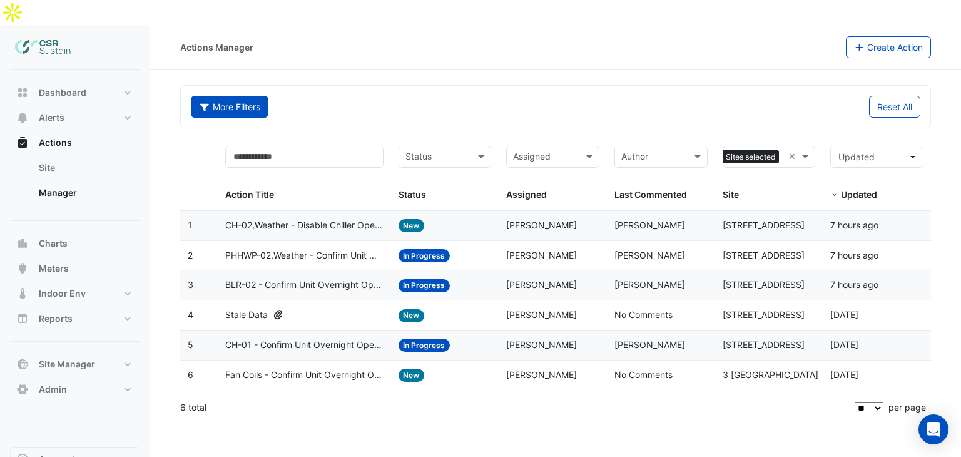
click at [227, 96] on button "More Filters" at bounding box center [230, 107] width 78 height 22
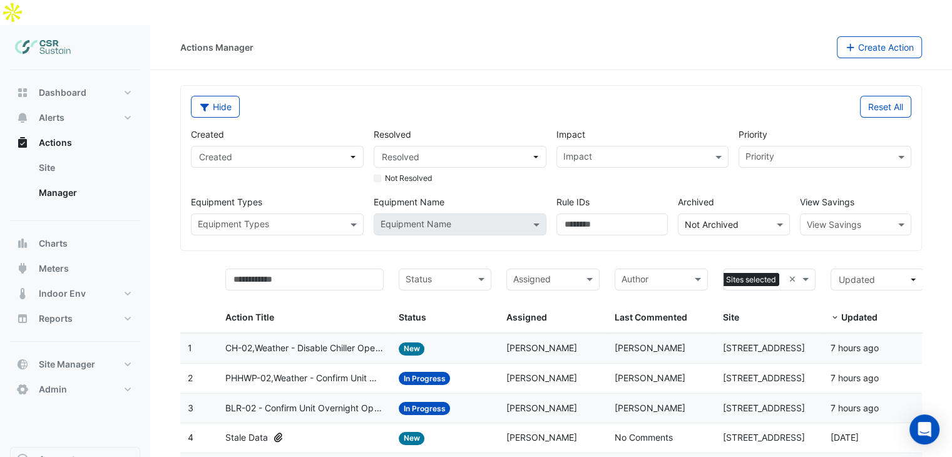
drag, startPoint x: 355, startPoint y: 76, endPoint x: 427, endPoint y: 87, distance: 72.2
click at [355, 96] on div "Hide" at bounding box center [367, 107] width 368 height 22
click at [481, 150] on span "Resolved" at bounding box center [456, 156] width 149 height 13
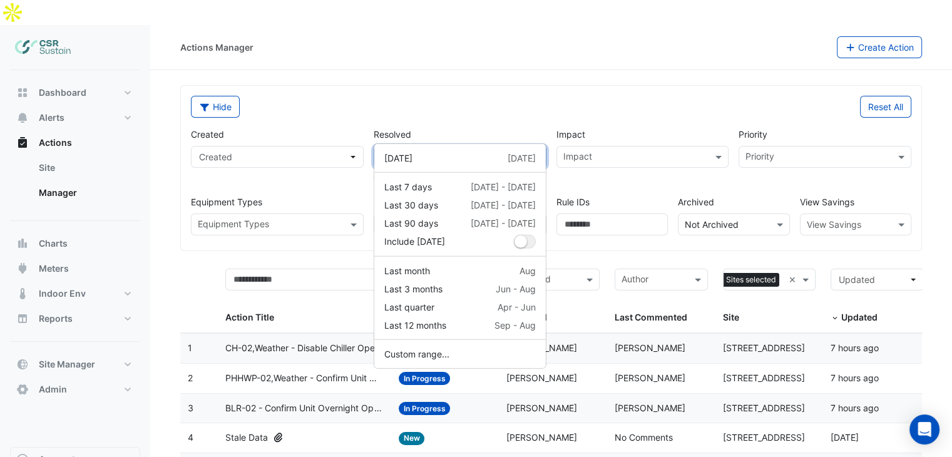
click at [481, 150] on span "Resolved" at bounding box center [456, 156] width 149 height 13
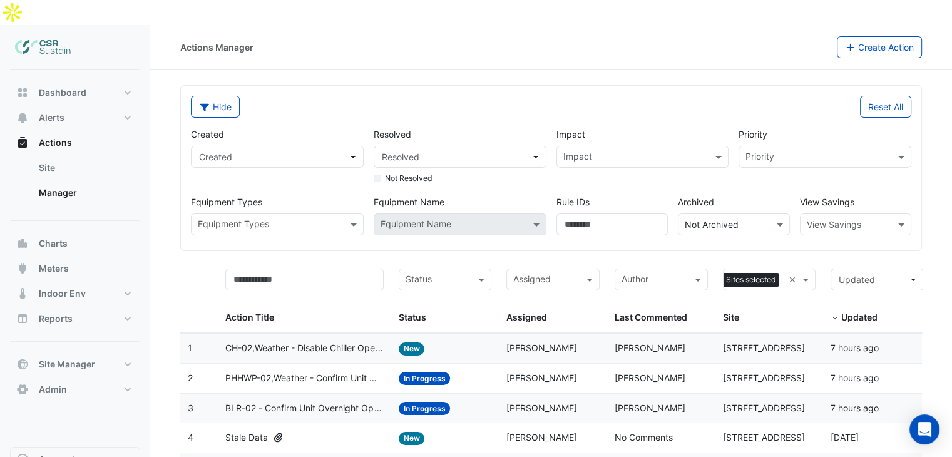
click at [655, 151] on input "text" at bounding box center [635, 157] width 145 height 13
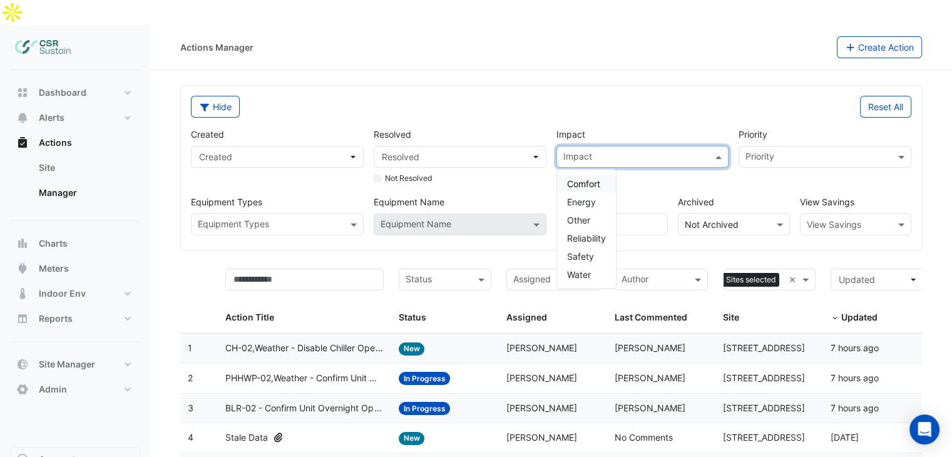
click at [668, 96] on div "Reset All" at bounding box center [735, 107] width 368 height 22
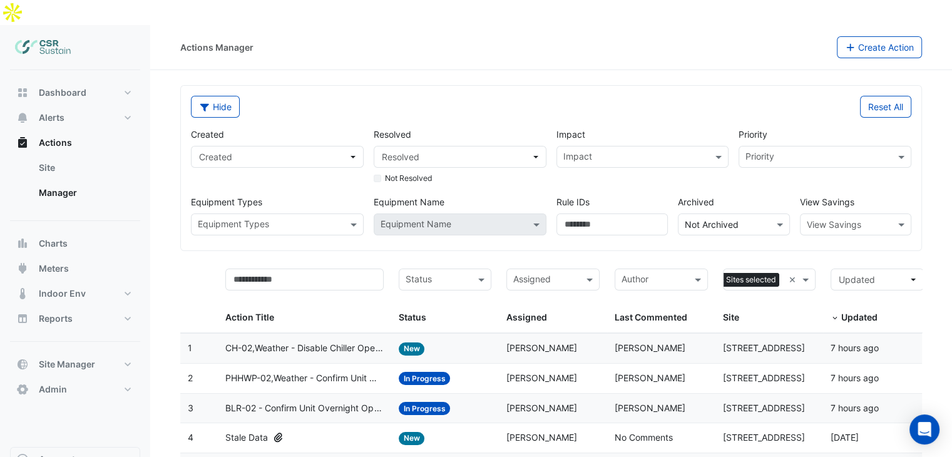
click at [674, 151] on input "text" at bounding box center [635, 157] width 145 height 13
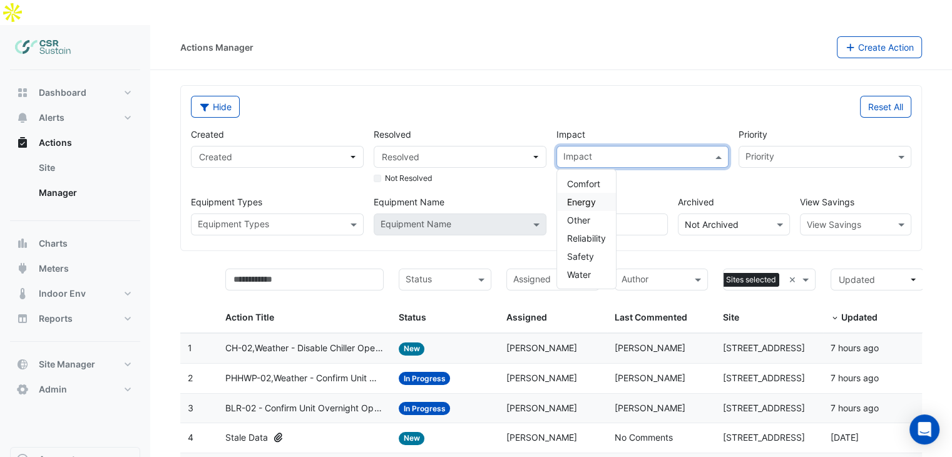
click at [584, 196] on span "Energy" at bounding box center [581, 201] width 29 height 11
click at [611, 96] on div "Reset All" at bounding box center [735, 107] width 368 height 22
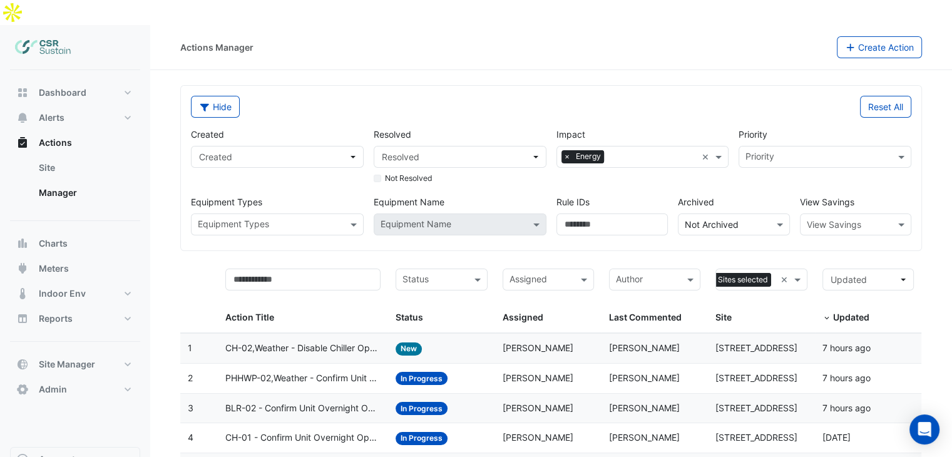
click at [806, 151] on input "text" at bounding box center [817, 157] width 145 height 13
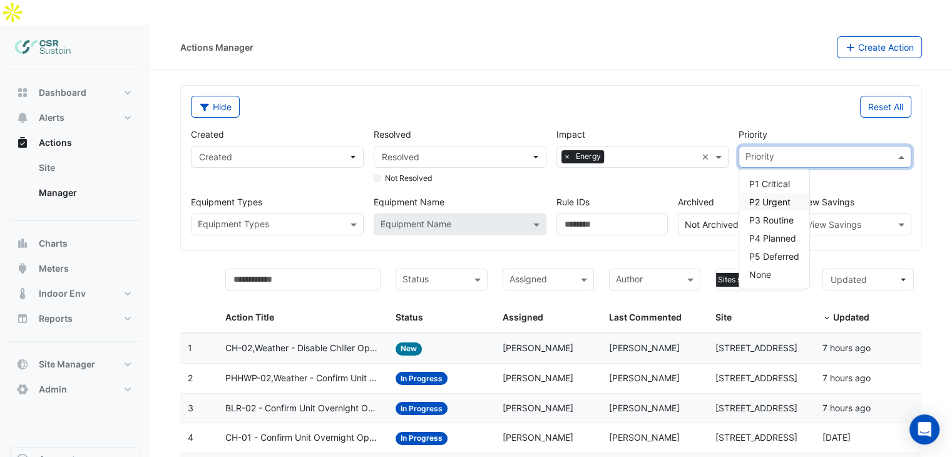
click at [748, 128] on label "Priority" at bounding box center [752, 134] width 29 height 13
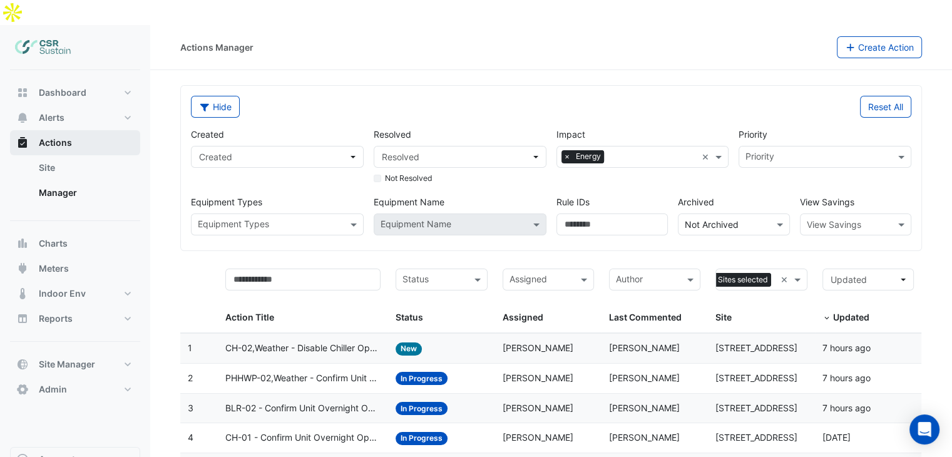
click at [75, 130] on button "Actions" at bounding box center [75, 142] width 130 height 25
click at [305, 341] on span "CH-02,Weather - Disable Chiller Operation Cooler Weather (Energy Saving)" at bounding box center [303, 348] width 156 height 14
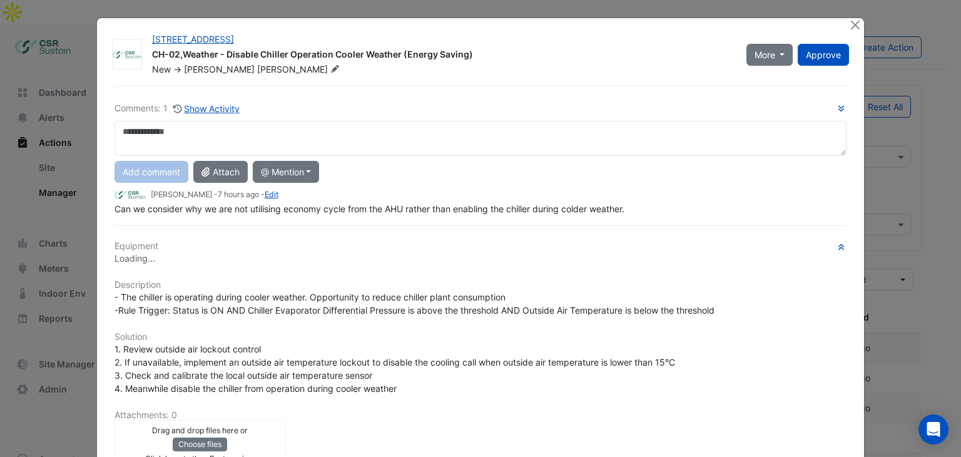
click at [241, 130] on textarea at bounding box center [481, 138] width 733 height 35
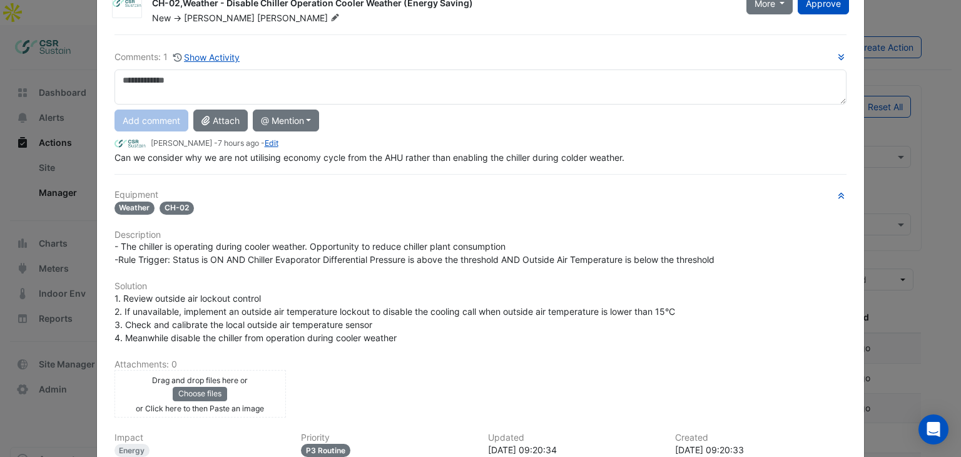
scroll to position [63, 0]
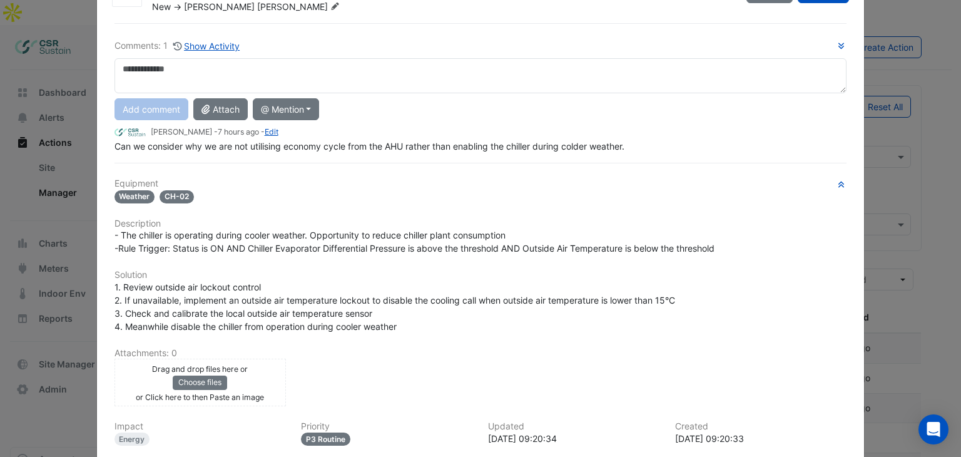
click at [153, 73] on textarea at bounding box center [481, 75] width 733 height 35
click at [216, 78] on textarea at bounding box center [481, 75] width 733 height 35
click at [184, 63] on textarea at bounding box center [481, 75] width 733 height 35
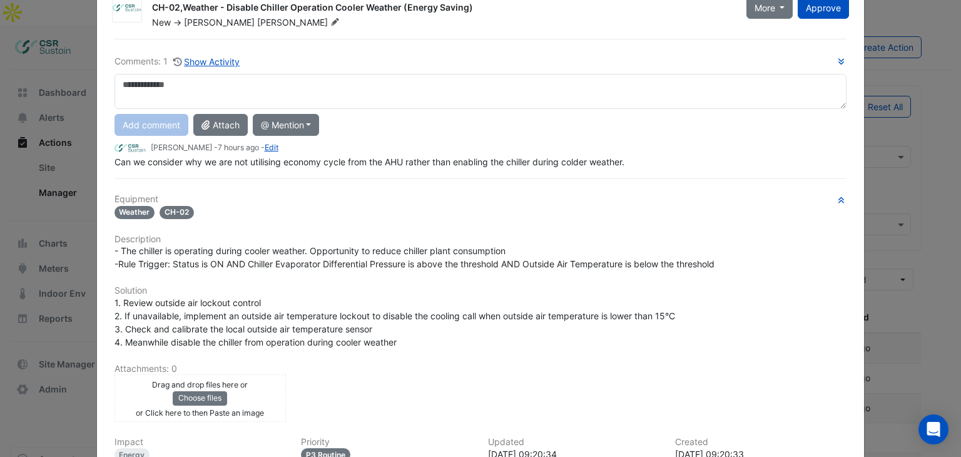
scroll to position [0, 0]
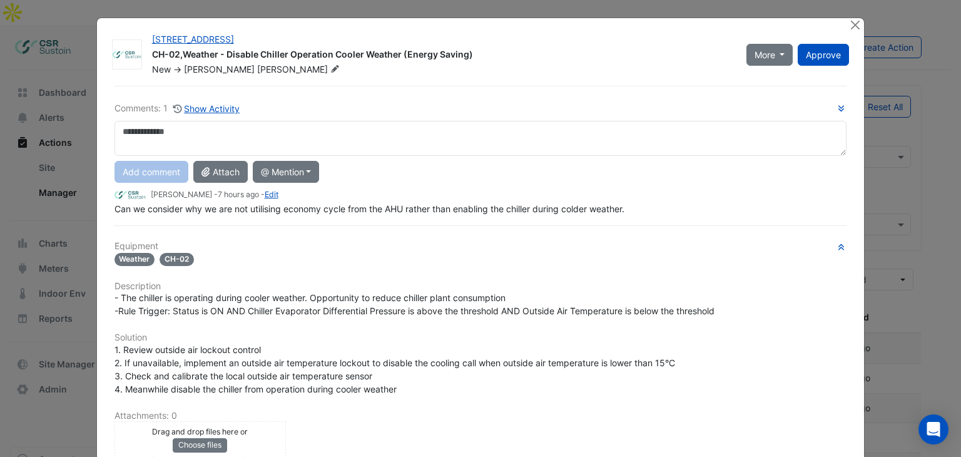
click at [365, 136] on textarea at bounding box center [481, 138] width 733 height 35
click at [850, 26] on button "Close" at bounding box center [855, 24] width 13 height 13
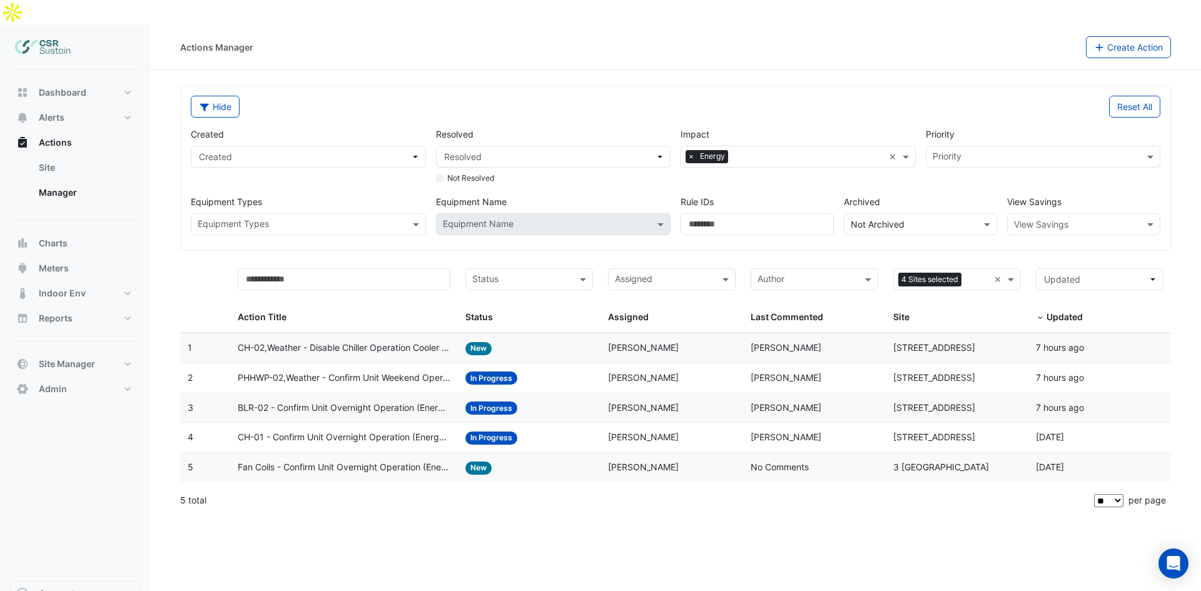
click at [220, 261] on datatable-header-cell at bounding box center [205, 297] width 50 height 72
click at [184, 41] on div "Actions Manager" at bounding box center [216, 47] width 73 height 13
drag, startPoint x: 180, startPoint y: 21, endPoint x: 251, endPoint y: 21, distance: 71.3
click at [251, 36] on div "Actions Manager Create Action" at bounding box center [675, 47] width 1051 height 22
click at [253, 36] on div "Actions Manager" at bounding box center [633, 47] width 906 height 22
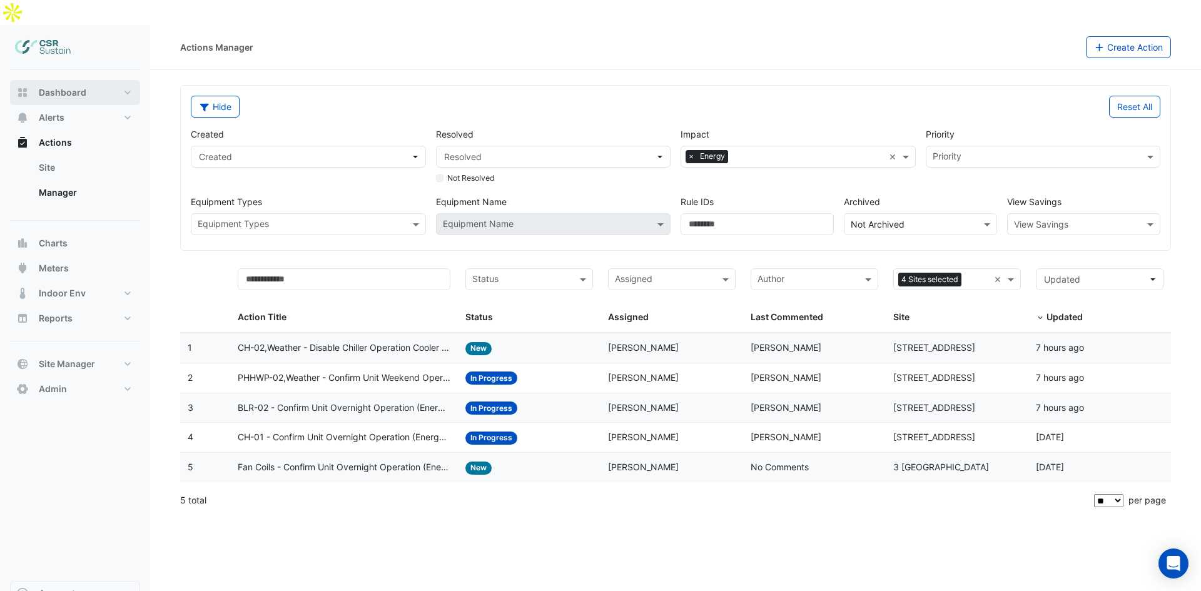
click at [78, 80] on button "Dashboard" at bounding box center [75, 92] width 130 height 25
select select "**"
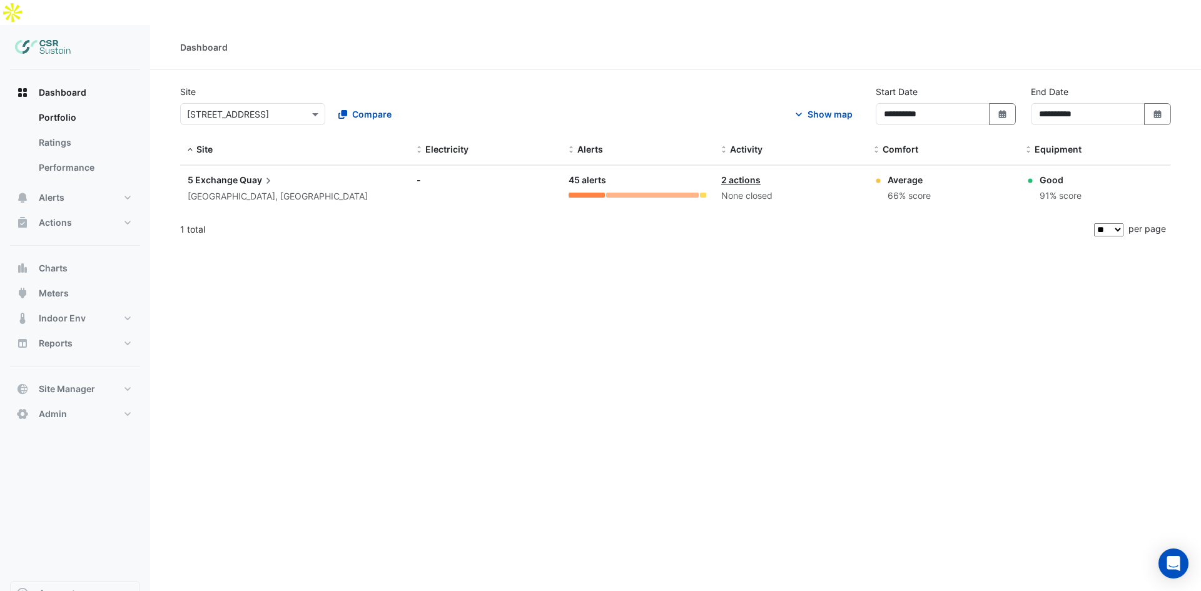
drag, startPoint x: 270, startPoint y: 409, endPoint x: 592, endPoint y: 509, distance: 336.9
click at [274, 410] on div "**********" at bounding box center [675, 320] width 1051 height 591
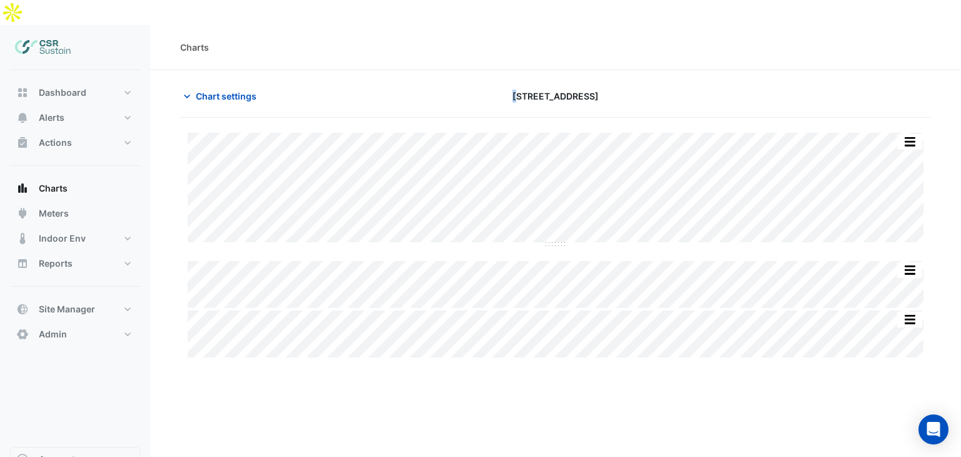
click at [523, 89] on span "[STREET_ADDRESS]" at bounding box center [555, 95] width 86 height 13
drag, startPoint x: 527, startPoint y: 70, endPoint x: 534, endPoint y: 69, distance: 7.5
click at [534, 89] on span "[STREET_ADDRESS]" at bounding box center [555, 95] width 86 height 13
drag, startPoint x: 608, startPoint y: 71, endPoint x: 548, endPoint y: 74, distance: 60.2
click at [548, 85] on div "8 Exchange Quay" at bounding box center [555, 96] width 255 height 22
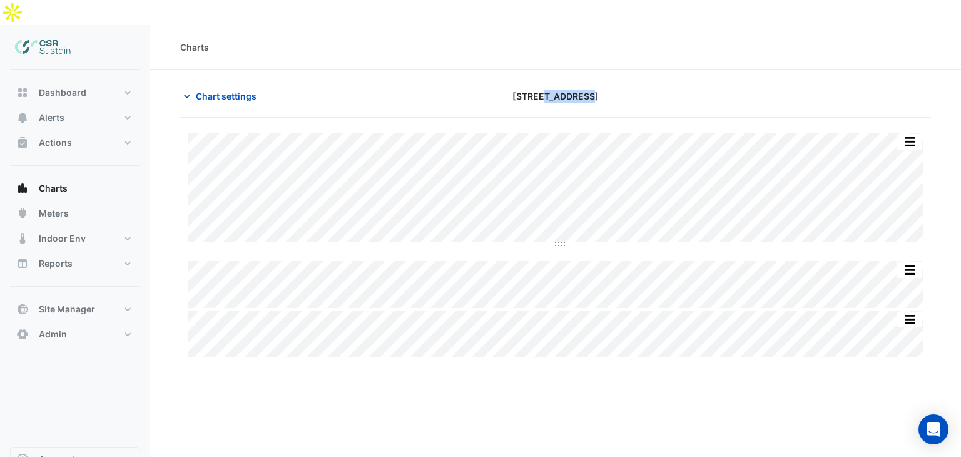
click at [548, 89] on span "[STREET_ADDRESS]" at bounding box center [555, 95] width 86 height 13
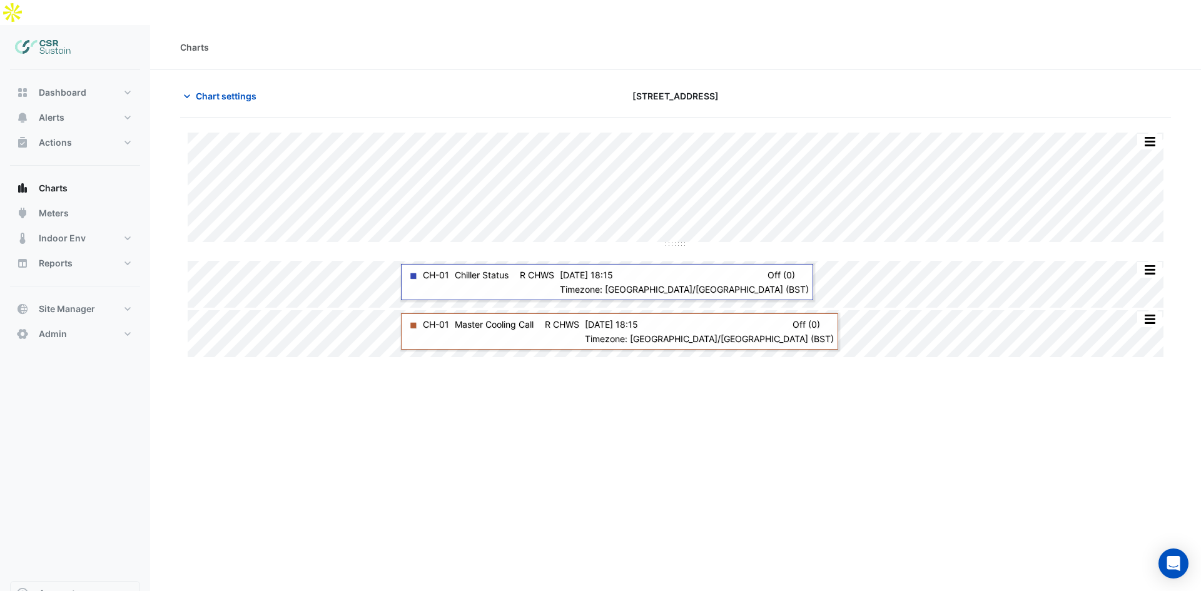
click at [471, 424] on div "Charts Chart settings [STREET_ADDRESS] Split All Split None Print Save as JPEG …" at bounding box center [675, 320] width 1051 height 591
